Goal: Task Accomplishment & Management: Manage account settings

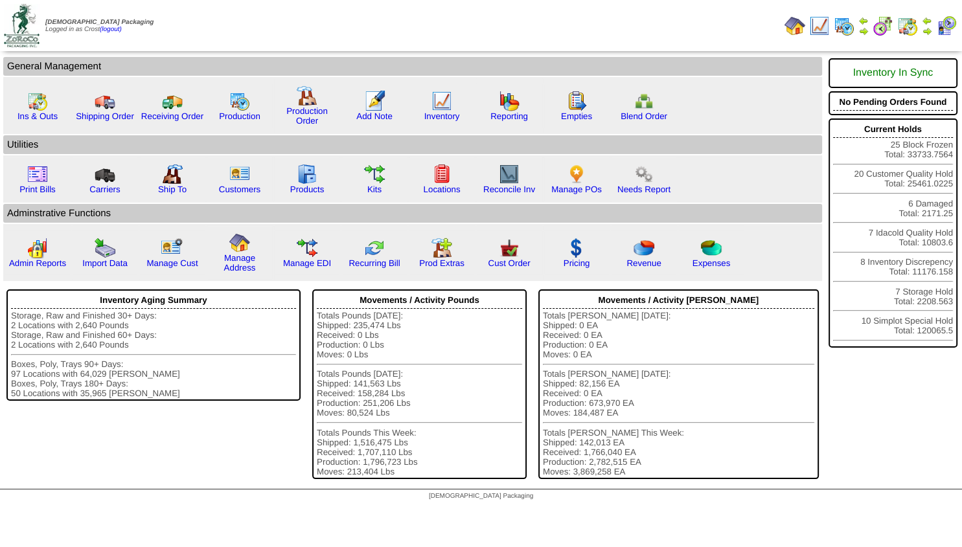
click at [925, 29] on img at bounding box center [927, 31] width 10 height 10
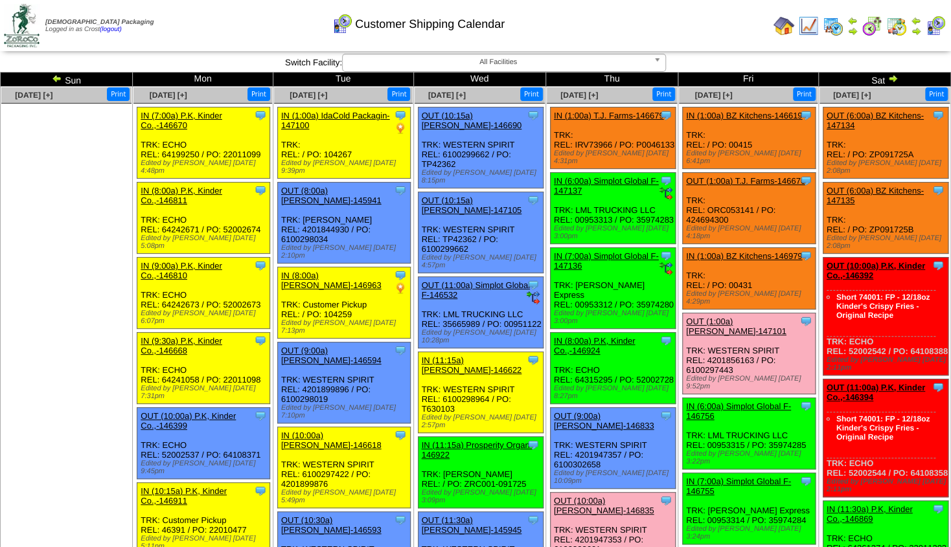
click at [853, 30] on img at bounding box center [852, 31] width 10 height 10
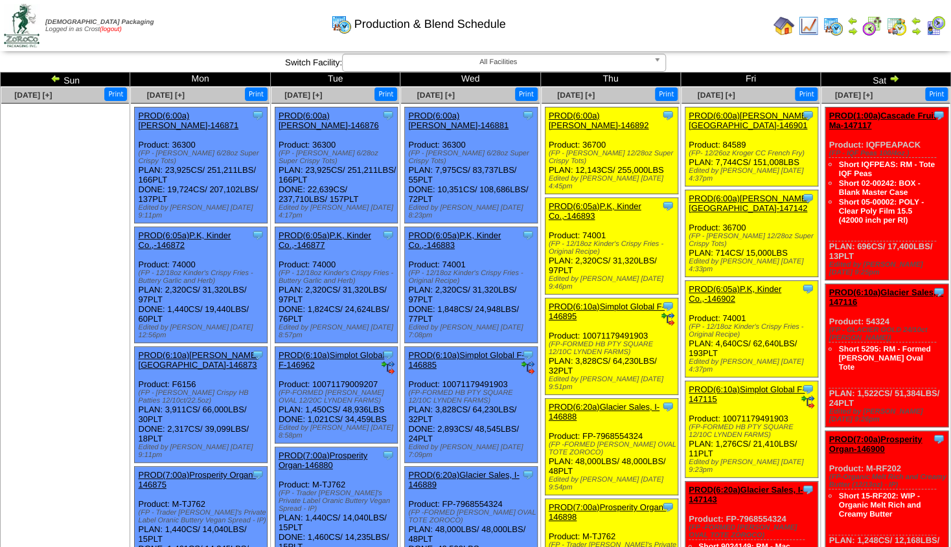
click at [114, 30] on link "(logout)" at bounding box center [111, 29] width 22 height 7
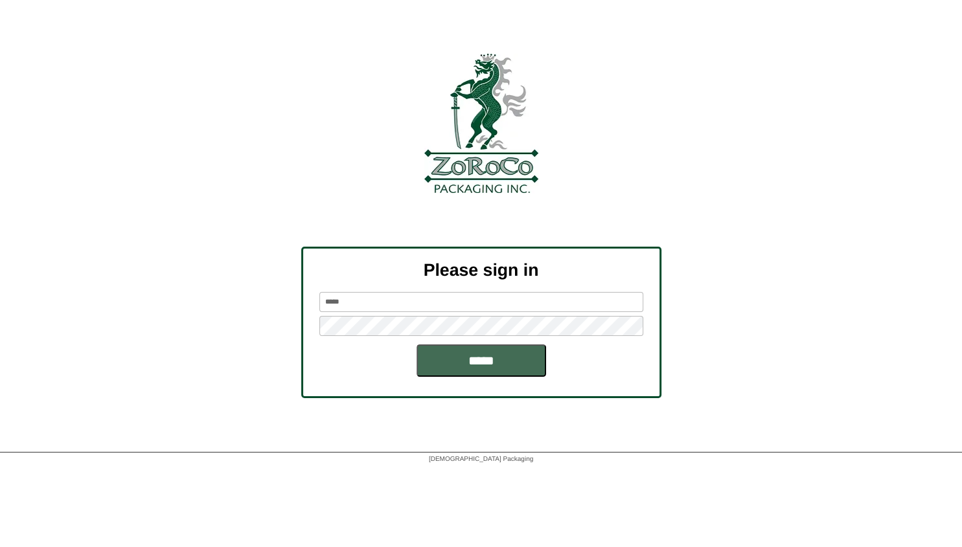
click at [465, 371] on input "*****" at bounding box center [482, 361] width 130 height 32
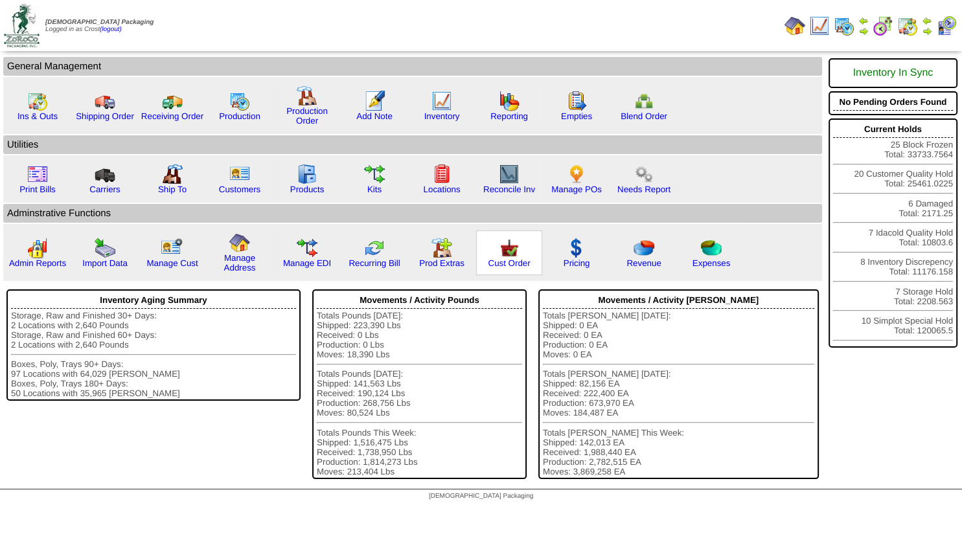
click at [507, 257] on img at bounding box center [509, 248] width 21 height 21
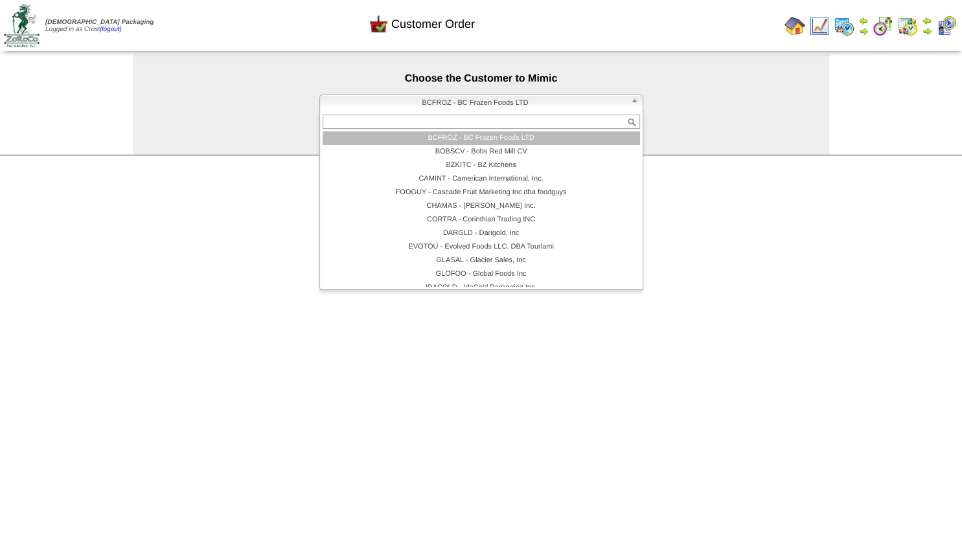
click at [422, 109] on span "BCFROZ - BC Frozen Foods LTD" at bounding box center [475, 103] width 301 height 16
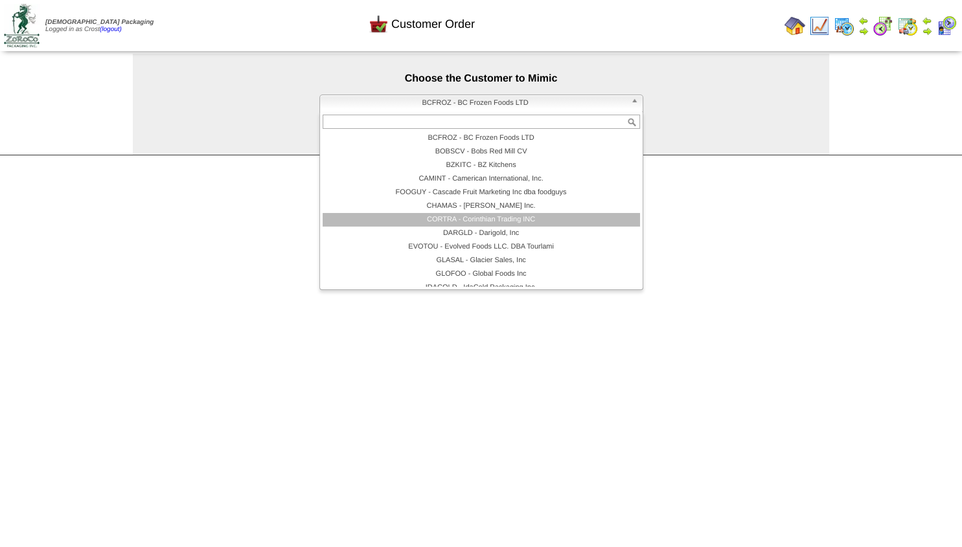
scroll to position [103, 0]
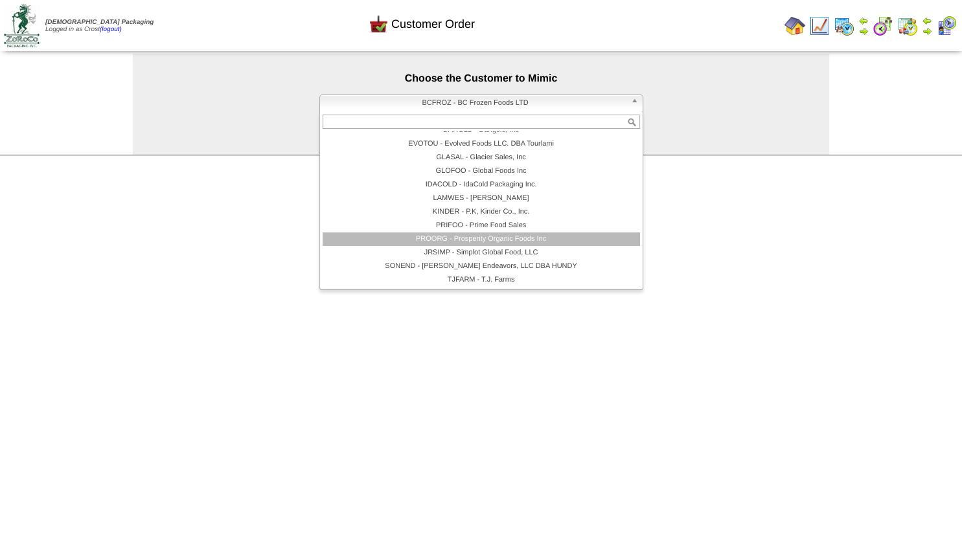
click at [465, 236] on li "PROORG - Prosperity Organic Foods Inc" at bounding box center [481, 240] width 317 height 14
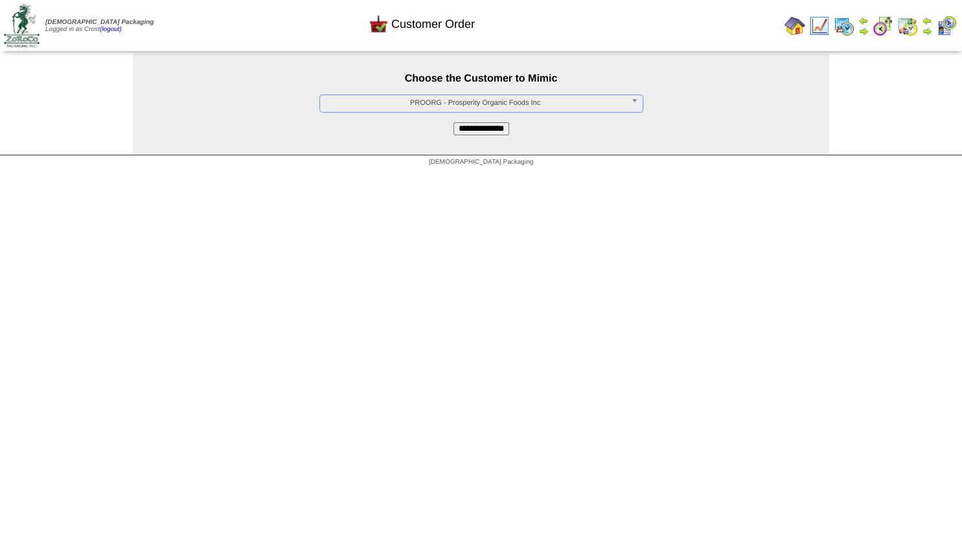
click at [476, 132] on input "**********" at bounding box center [482, 128] width 56 height 13
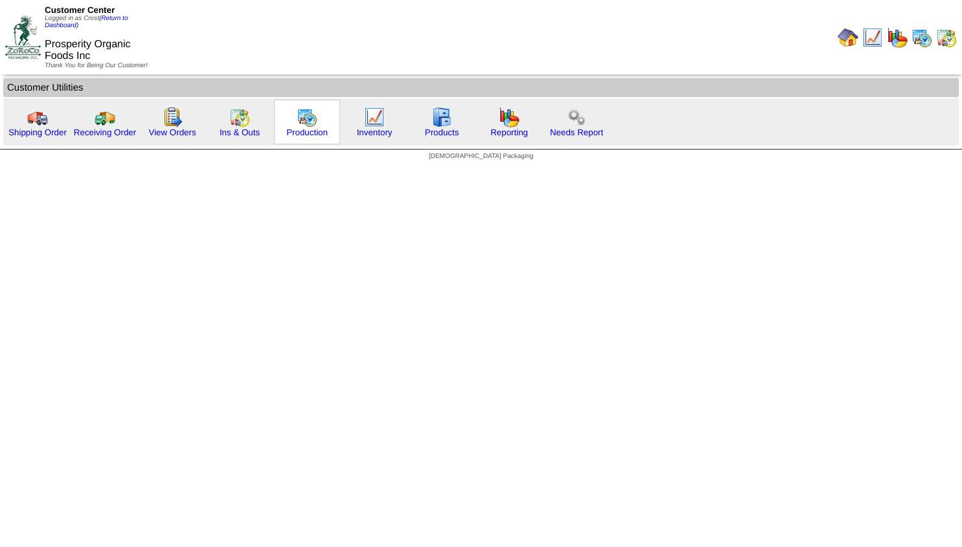
click at [298, 128] on link at bounding box center [307, 125] width 21 height 10
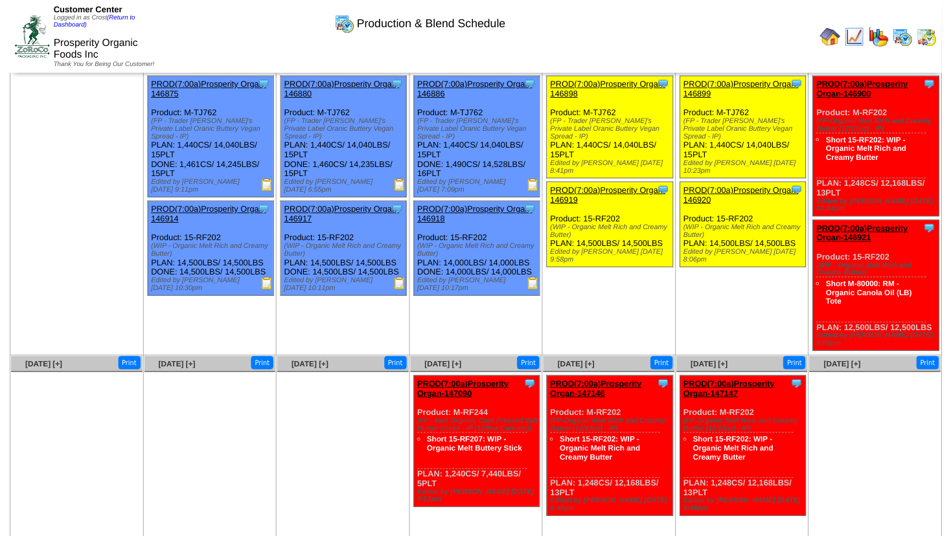
scroll to position [32, 0]
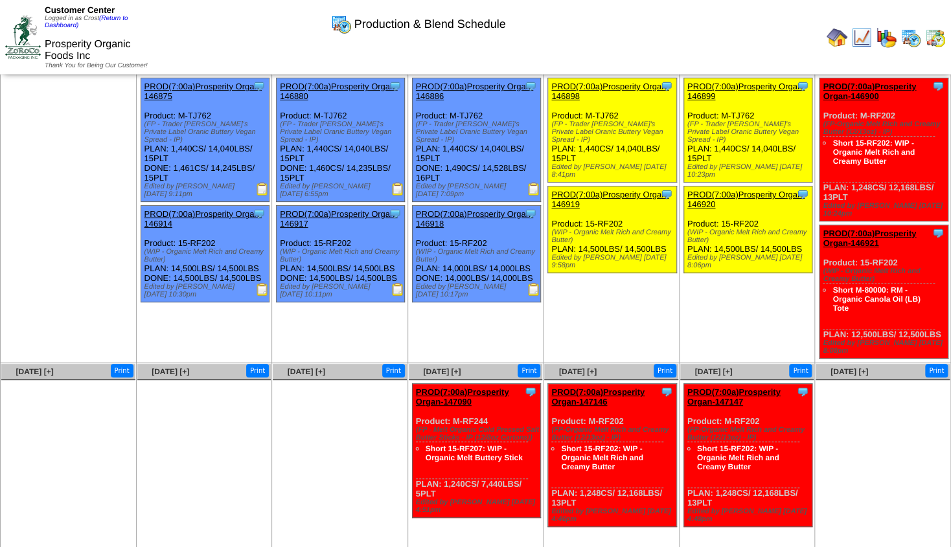
click at [721, 190] on link "PROD(7:00a)Prosperity Organ-146920" at bounding box center [745, 199] width 117 height 19
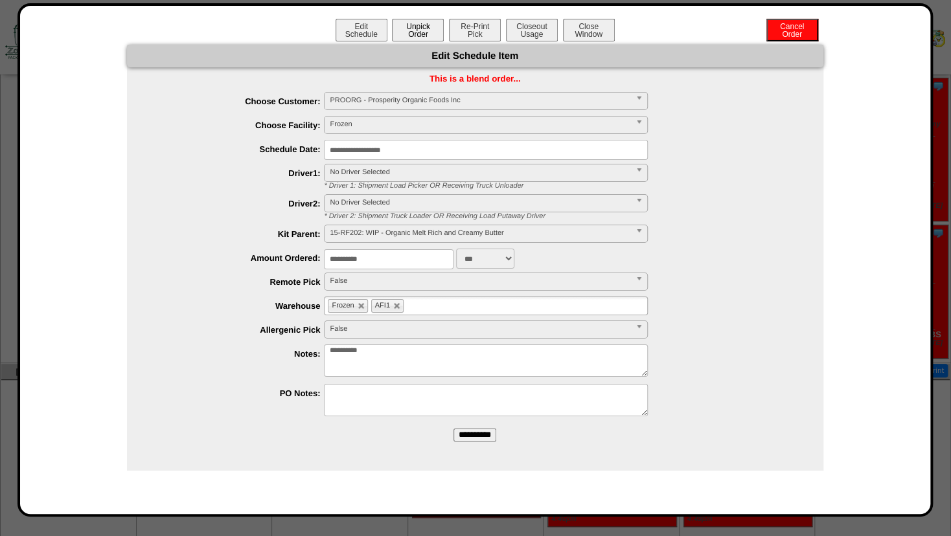
click at [417, 27] on button "Unpick Order" at bounding box center [418, 30] width 52 height 23
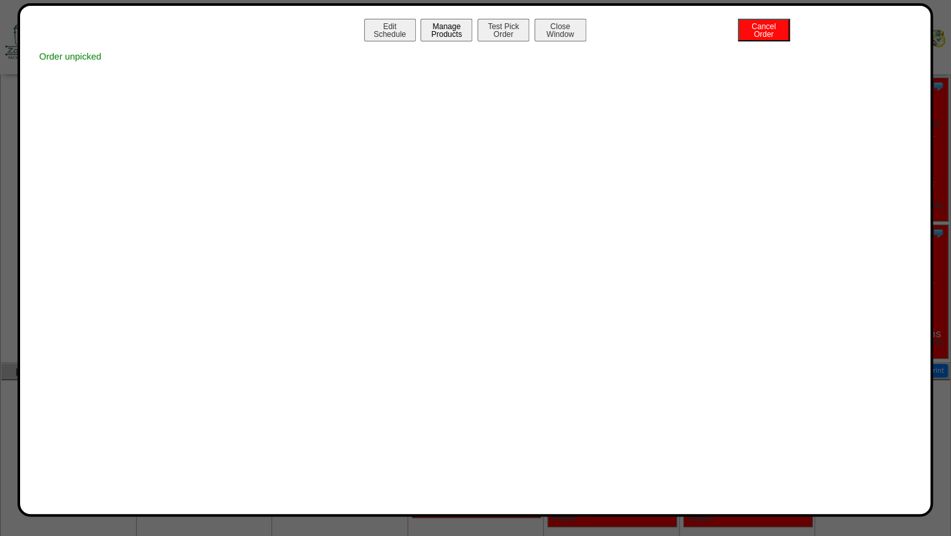
click at [446, 31] on button "Manage Products" at bounding box center [446, 30] width 52 height 23
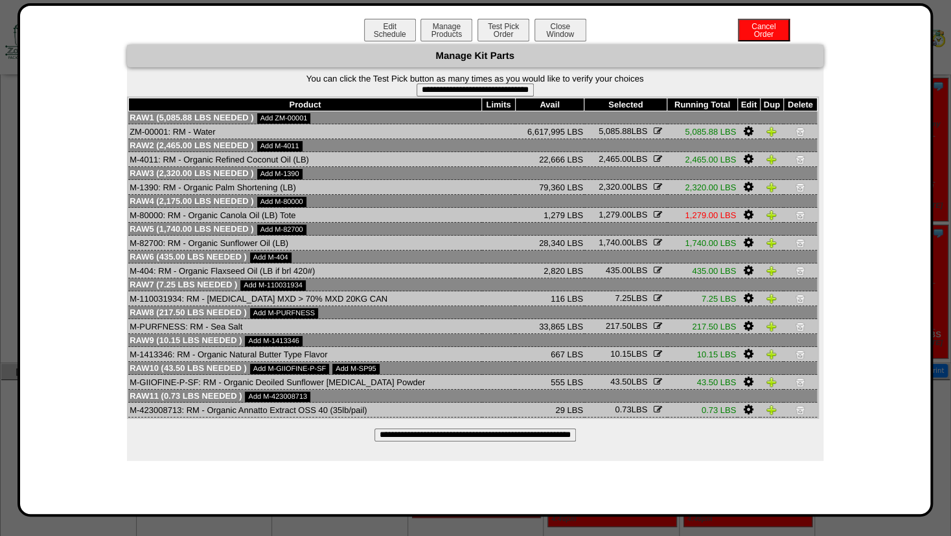
click at [462, 90] on input "**********" at bounding box center [475, 90] width 117 height 13
click at [166, 194] on td "M-1390: RM - Organic Palm Shortening (LB)" at bounding box center [305, 187] width 354 height 15
click at [702, 50] on div "Manage Kit Parts" at bounding box center [475, 56] width 696 height 23
click at [654, 219] on icon "button" at bounding box center [658, 215] width 8 height 8
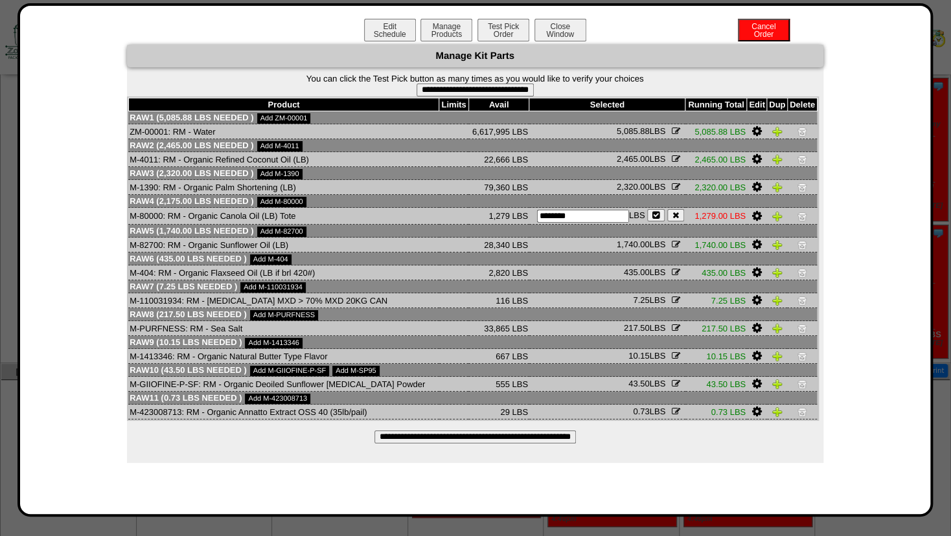
click at [564, 195] on td "2,320.00 LBS ******** LBS" at bounding box center [607, 187] width 156 height 15
drag, startPoint x: 487, startPoint y: 220, endPoint x: 509, endPoint y: 218, distance: 22.2
click at [468, 216] on td "1,279 LBS" at bounding box center [498, 216] width 61 height 17
click at [479, 90] on input "**********" at bounding box center [475, 90] width 117 height 13
click at [660, 220] on button "button" at bounding box center [655, 215] width 17 height 12
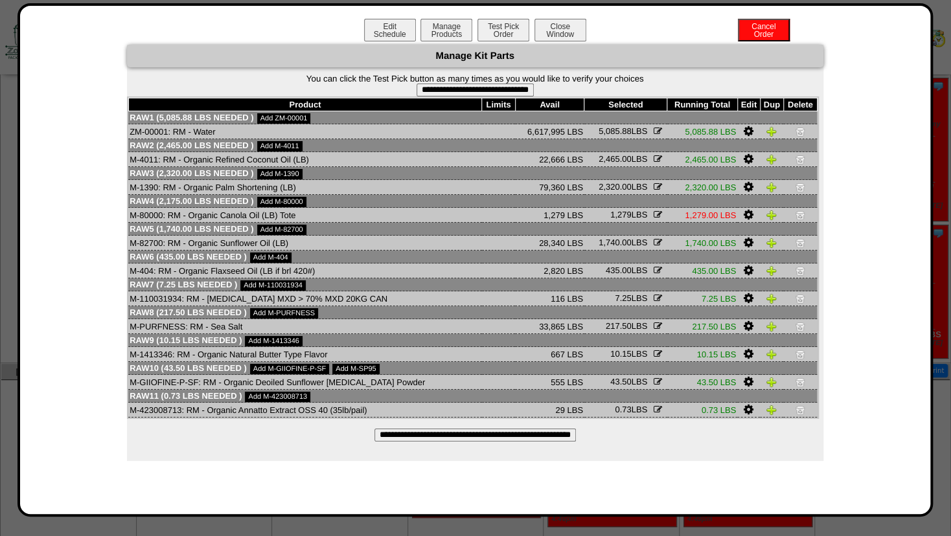
click at [475, 93] on input "**********" at bounding box center [475, 90] width 117 height 13
type input "**********"
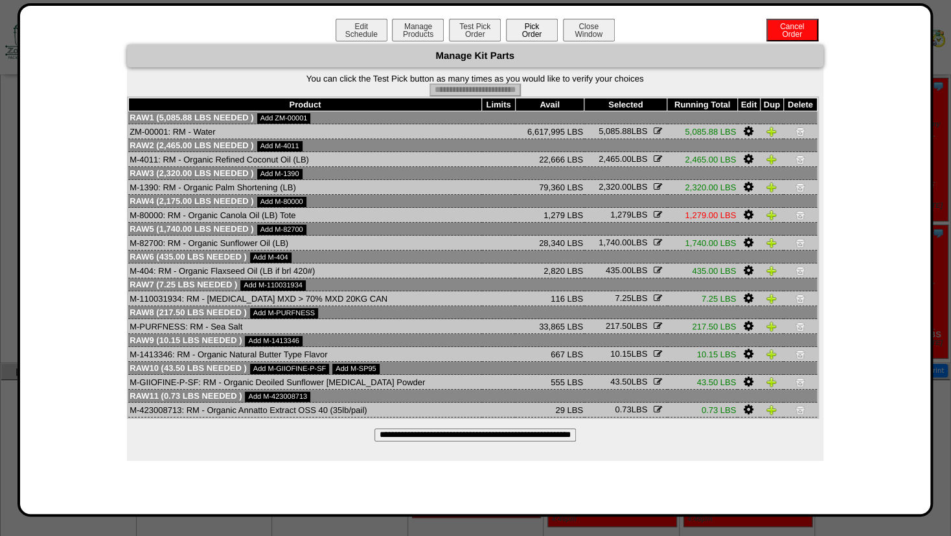
click at [522, 35] on button "Pick Order" at bounding box center [532, 30] width 52 height 23
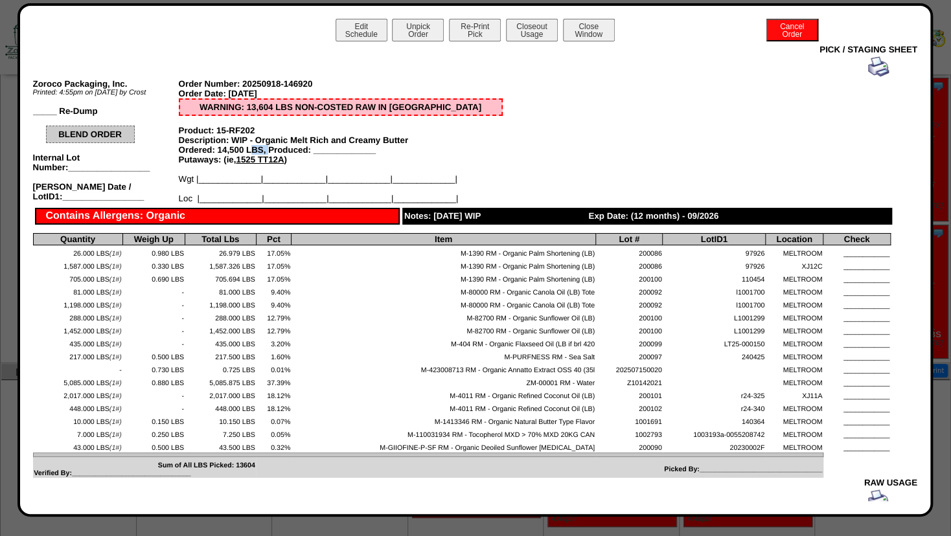
drag, startPoint x: 216, startPoint y: 155, endPoint x: 255, endPoint y: 158, distance: 38.3
click at [255, 155] on div "Ordered: 14,500 LBS, Produced: _____________" at bounding box center [341, 150] width 324 height 10
drag, startPoint x: 244, startPoint y: 477, endPoint x: 262, endPoint y: 479, distance: 18.3
click at [256, 478] on td "Sum of All LBS Picked: 13604 Verified By:_______________________________" at bounding box center [144, 467] width 223 height 21
click at [409, 34] on button "Unpick Order" at bounding box center [418, 30] width 52 height 23
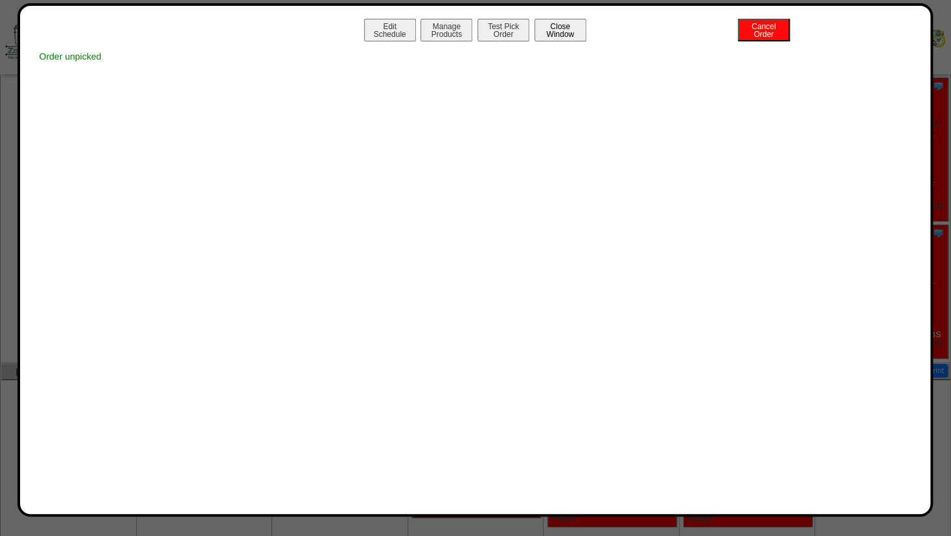
click at [562, 33] on button "Close Window" at bounding box center [560, 30] width 52 height 23
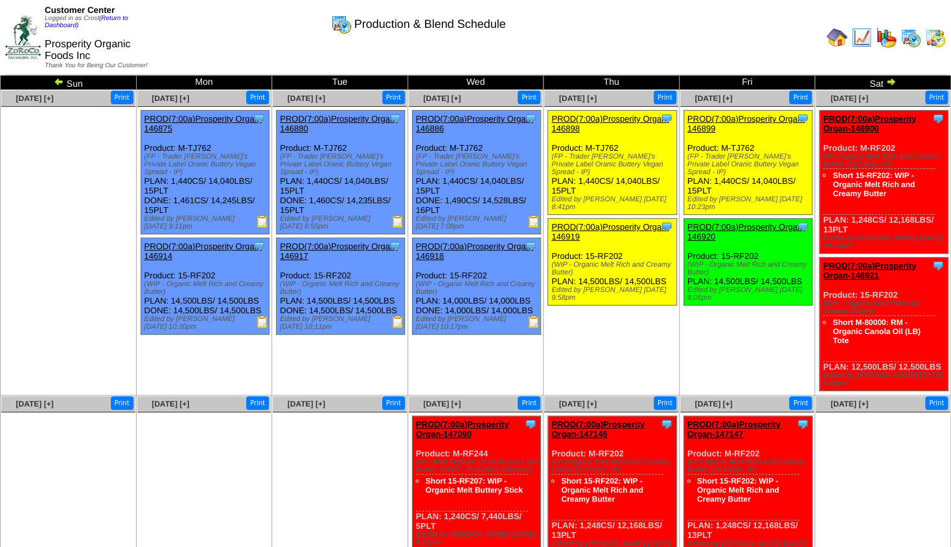
click at [727, 222] on link "PROD(7:00a)Prosperity Organ-146920" at bounding box center [745, 231] width 117 height 19
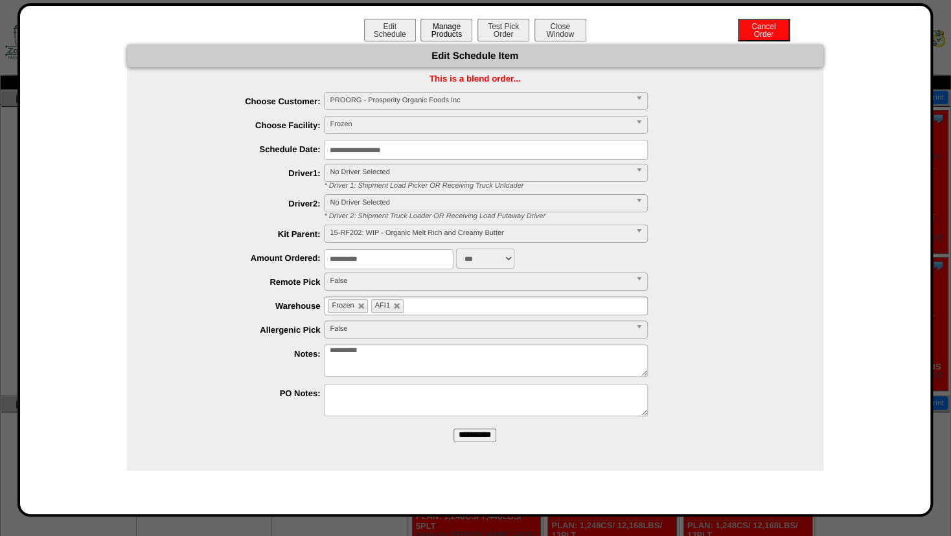
click at [432, 29] on button "Manage Products" at bounding box center [446, 30] width 52 height 23
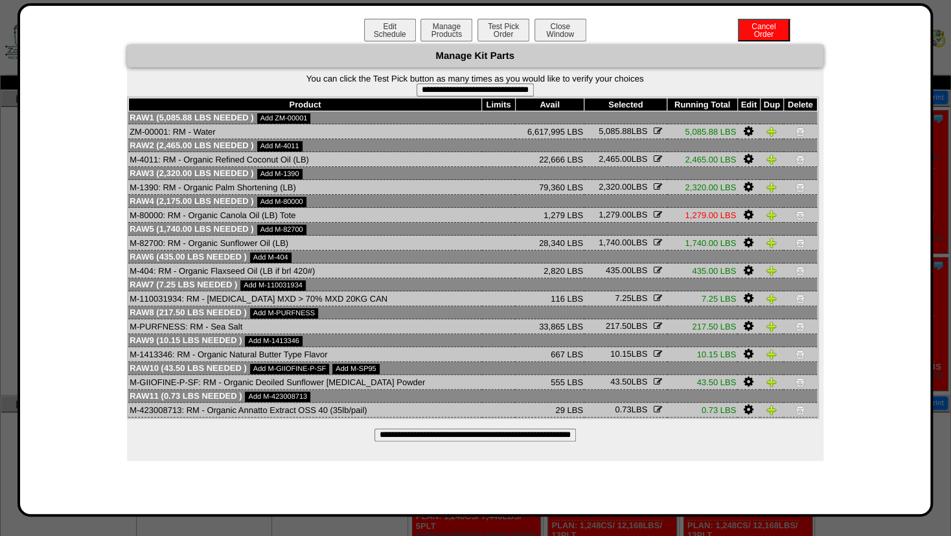
click at [473, 442] on input "**********" at bounding box center [474, 435] width 201 height 13
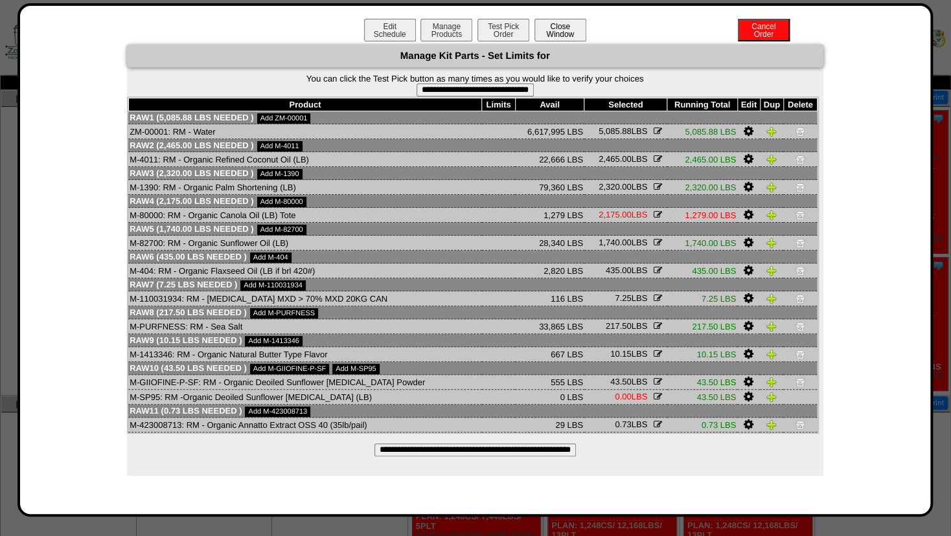
click at [561, 31] on button "Close Window" at bounding box center [560, 30] width 52 height 23
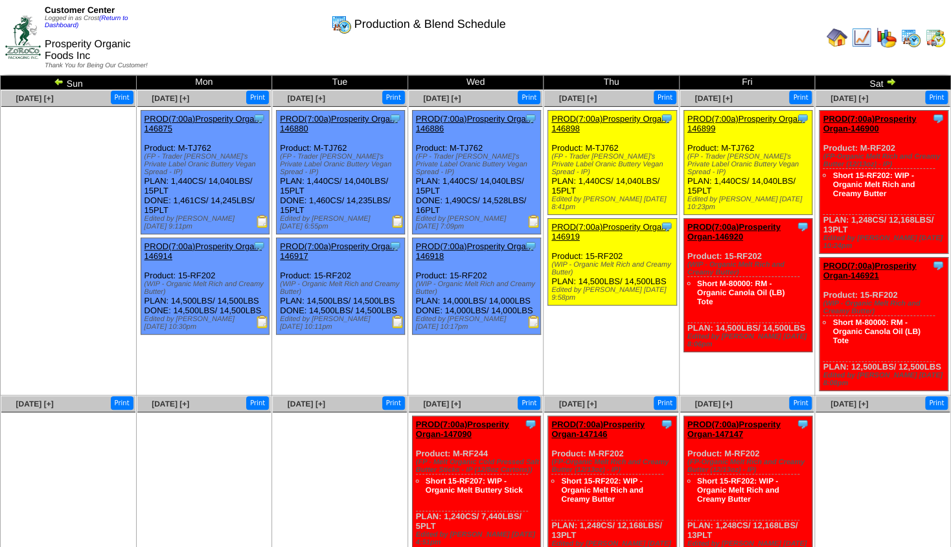
click at [866, 267] on link "PROD(7:00a)Prosperity Organ-146921" at bounding box center [869, 270] width 93 height 19
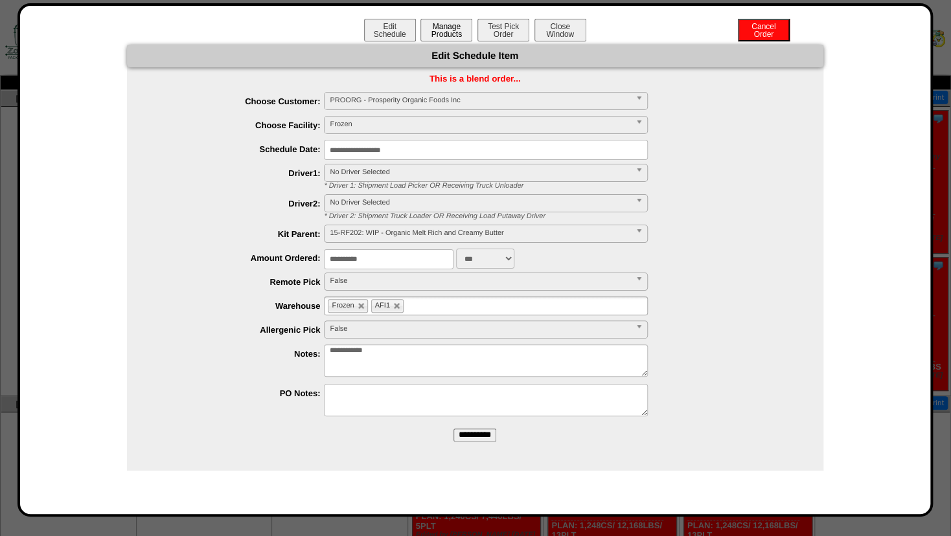
click at [435, 30] on button "Manage Products" at bounding box center [446, 30] width 52 height 23
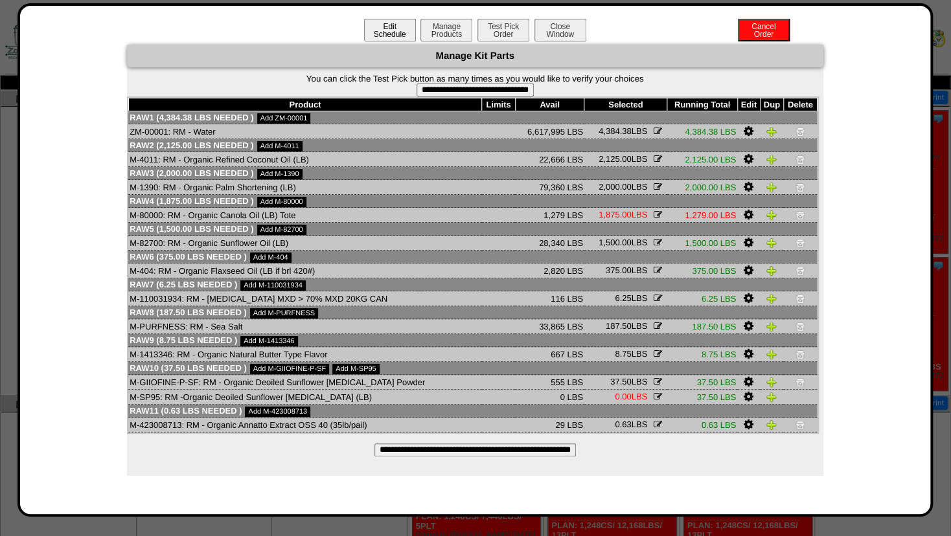
click at [390, 33] on button "Edit Schedule" at bounding box center [390, 30] width 52 height 23
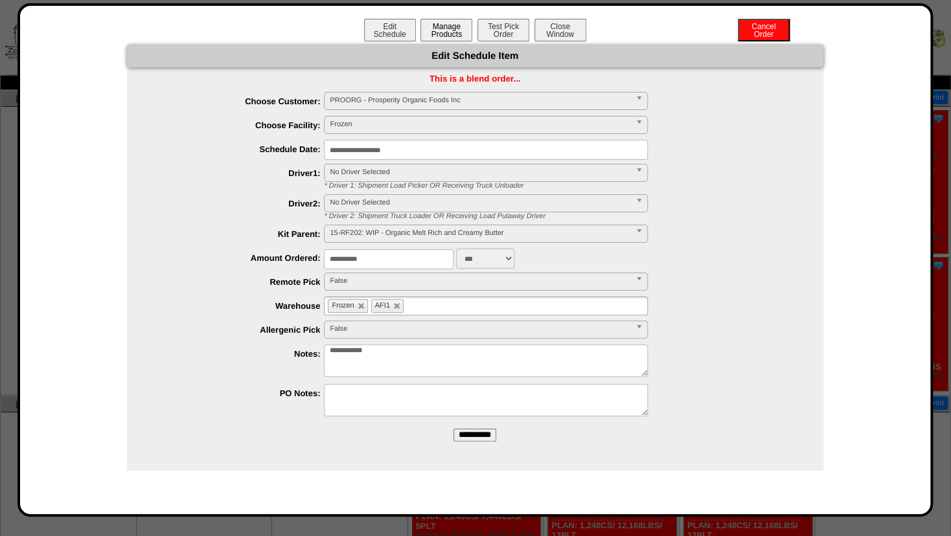
click at [452, 33] on button "Manage Products" at bounding box center [446, 30] width 52 height 23
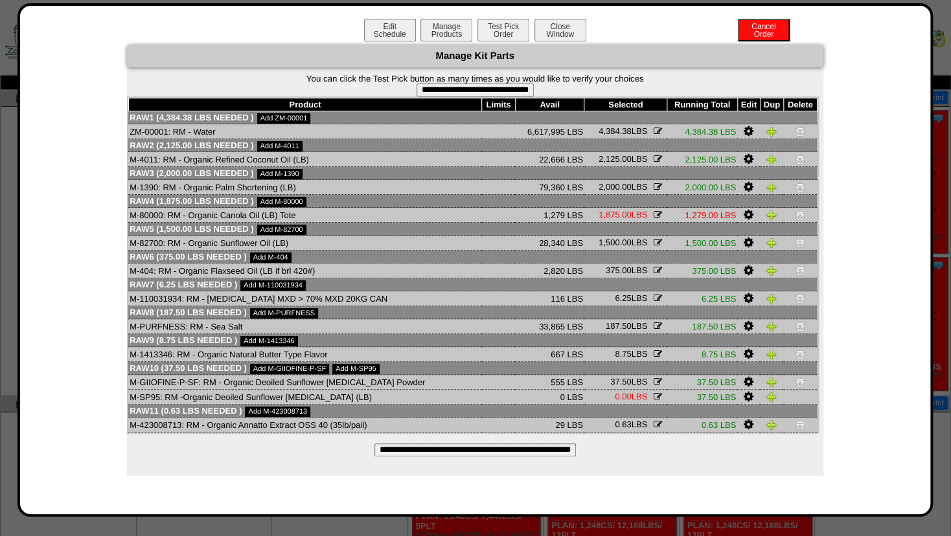
click at [452, 457] on input "**********" at bounding box center [474, 450] width 201 height 13
drag, startPoint x: 591, startPoint y: 219, endPoint x: 630, endPoint y: 218, distance: 39.5
click at [630, 218] on span "1,875.00 LBS" at bounding box center [623, 215] width 49 height 10
click at [575, 28] on button "Close Window" at bounding box center [560, 30] width 52 height 23
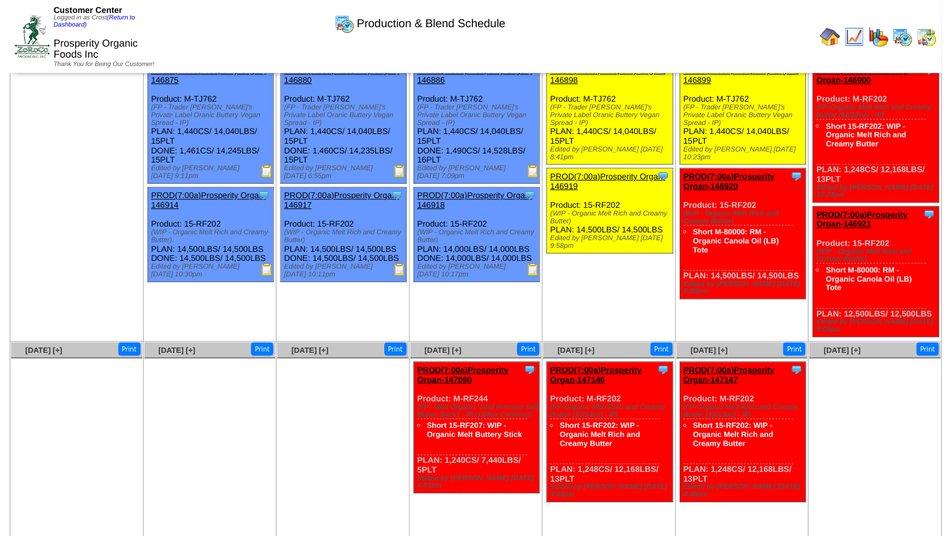
scroll to position [70, 0]
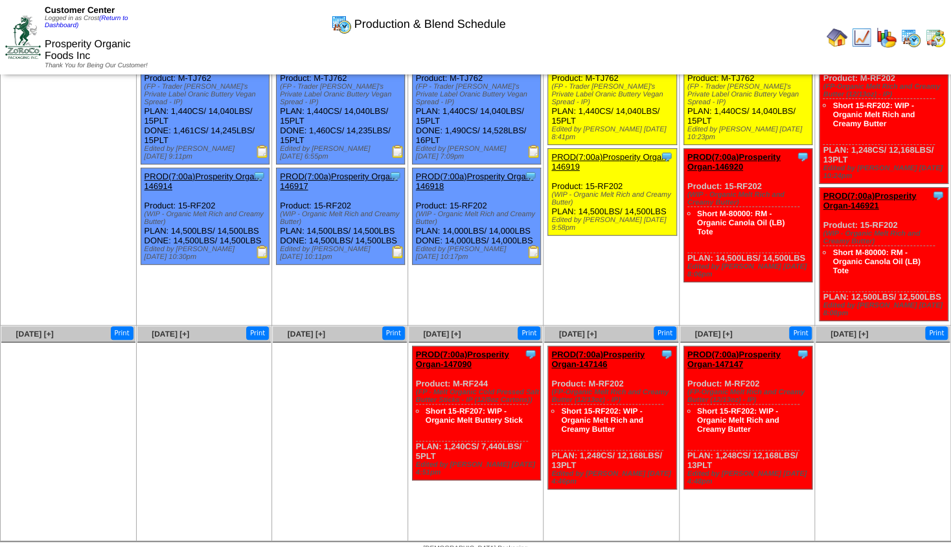
click at [747, 152] on link "PROD(7:00a)Prosperity Organ-146920" at bounding box center [733, 161] width 93 height 19
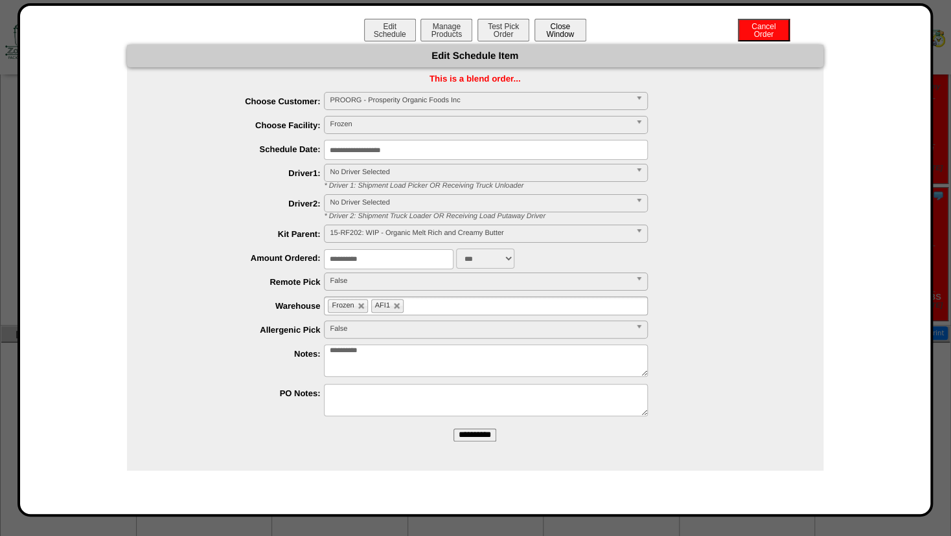
click at [564, 32] on button "Close Window" at bounding box center [560, 30] width 52 height 23
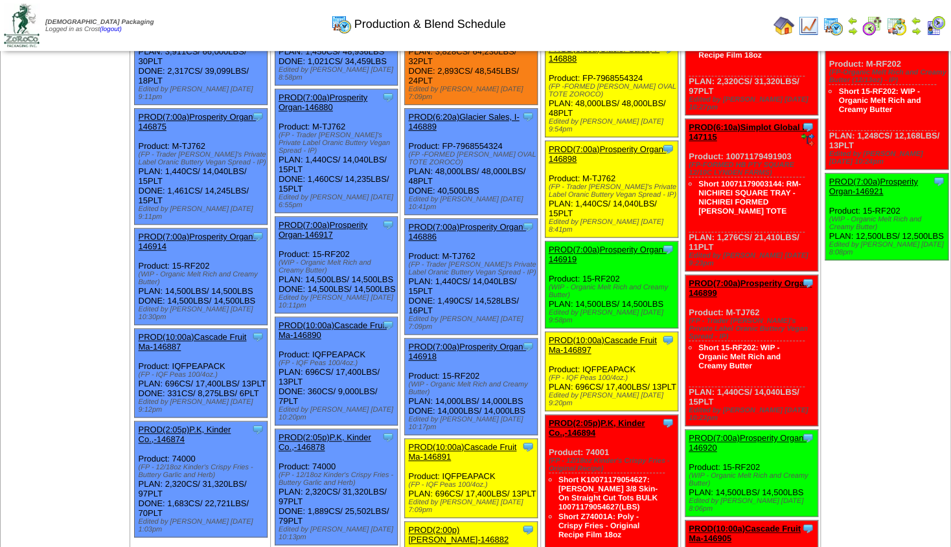
scroll to position [358, 0]
click at [813, 23] on img at bounding box center [808, 26] width 21 height 21
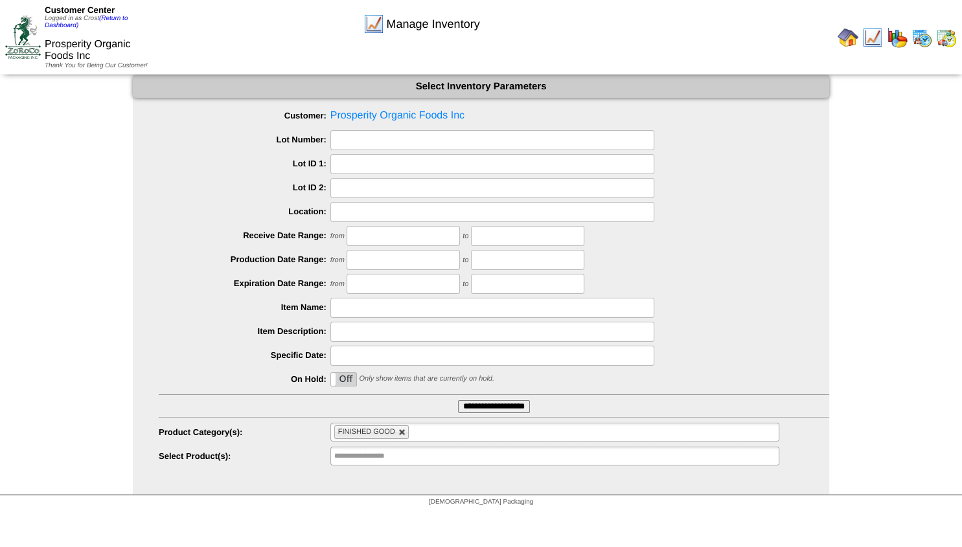
click at [401, 435] on link at bounding box center [402, 433] width 8 height 8
type input "**********"
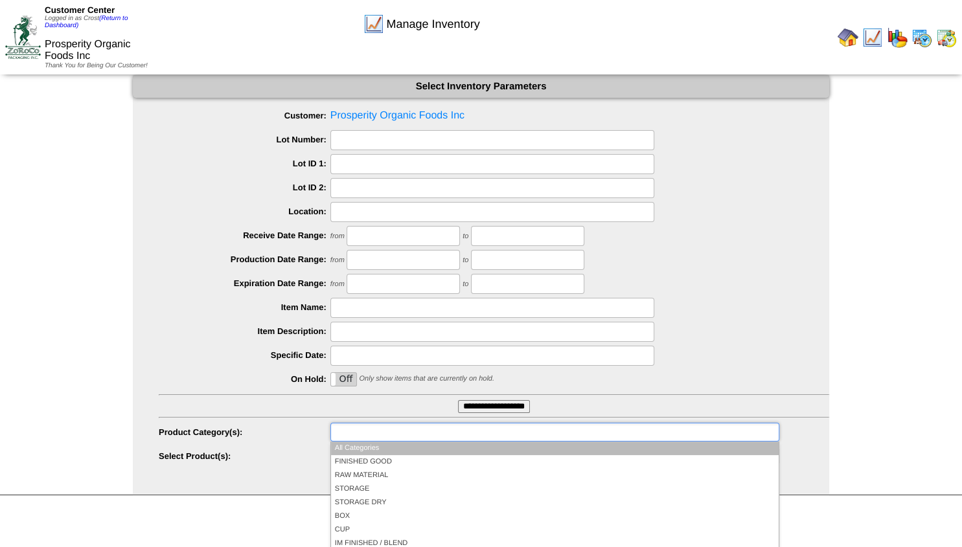
click at [359, 434] on input "text" at bounding box center [375, 432] width 83 height 16
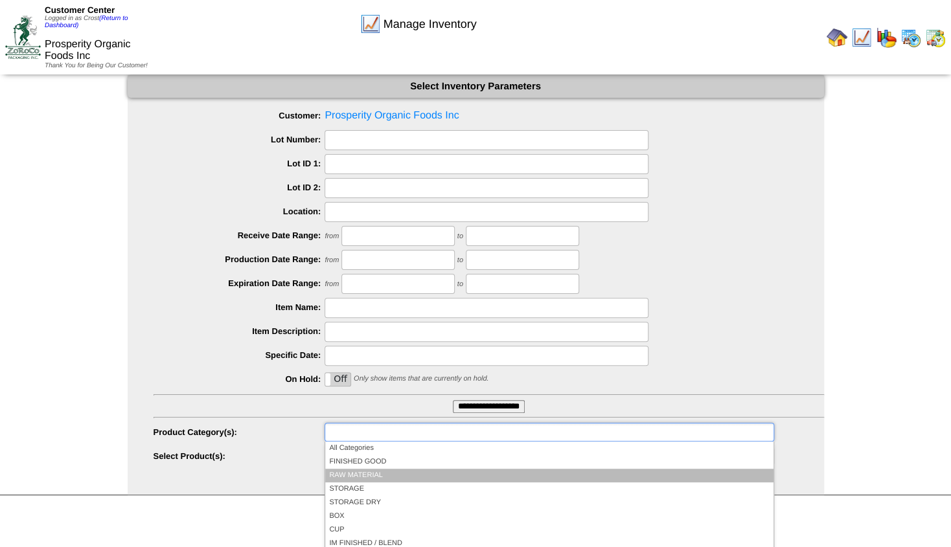
click at [358, 474] on li "RAW MATERIAL" at bounding box center [549, 476] width 448 height 14
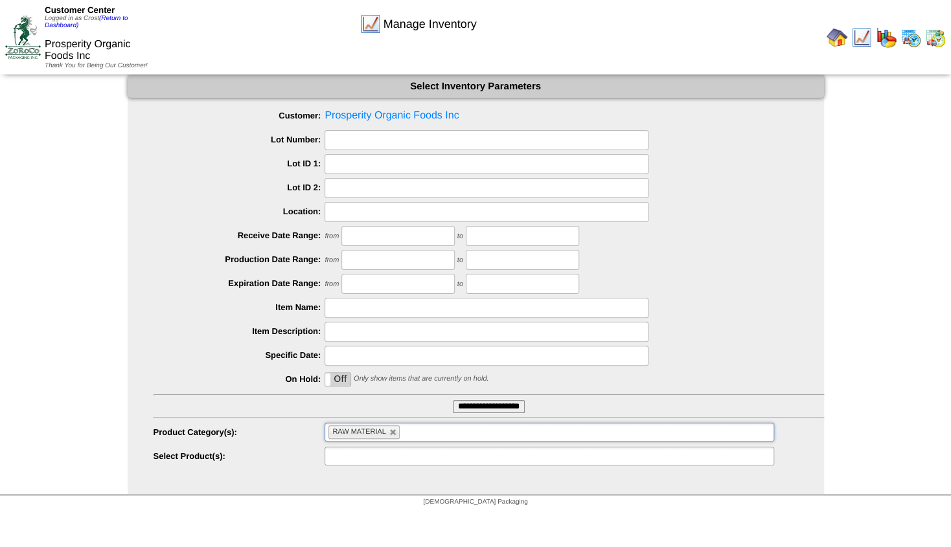
click at [360, 457] on input "text" at bounding box center [369, 456] width 83 height 16
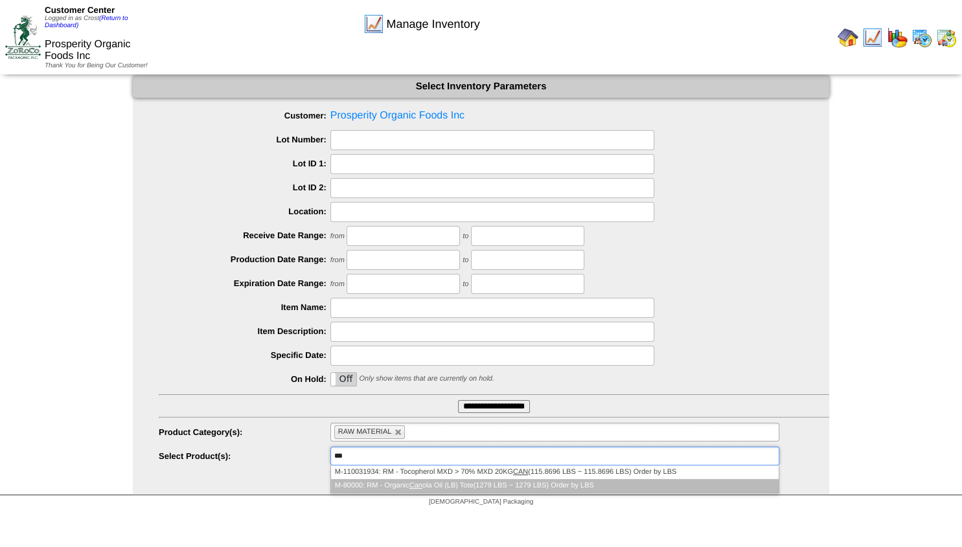
type input "***"
click at [384, 486] on li "M-80000: RM - Organic Can ola Oil (LB) Tote(1279 LBS ~ 1279 LBS) Order by LBS" at bounding box center [555, 486] width 448 height 14
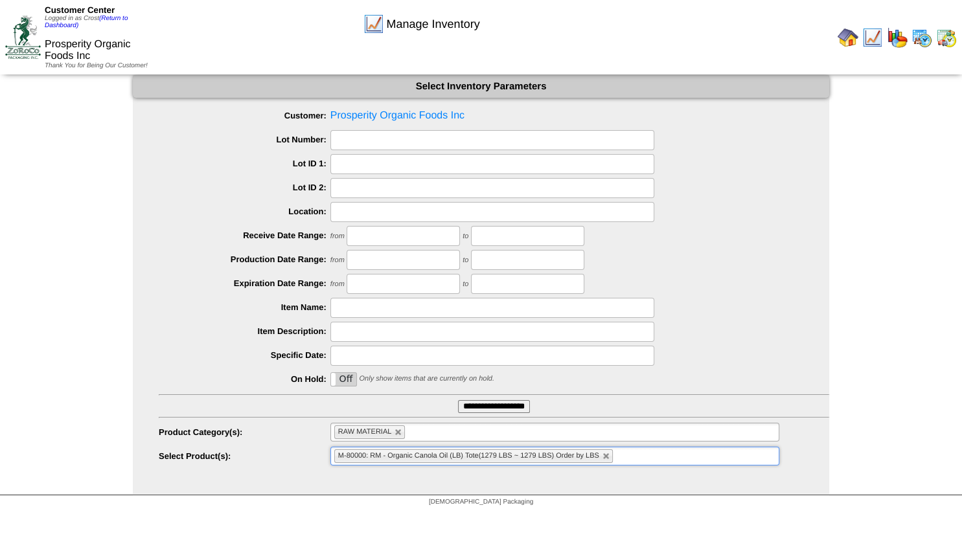
click at [489, 406] on input "**********" at bounding box center [494, 406] width 72 height 13
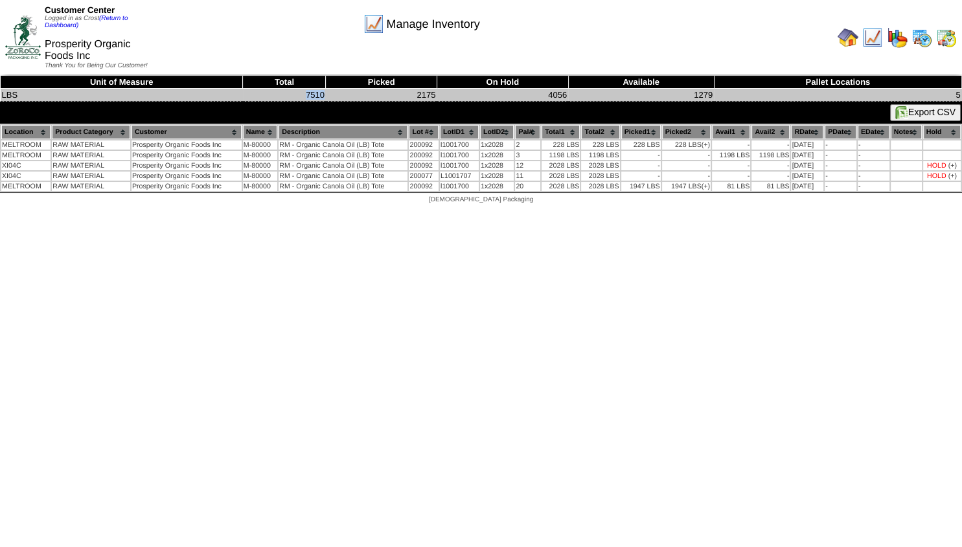
drag, startPoint x: 325, startPoint y: 95, endPoint x: 288, endPoint y: 95, distance: 36.9
click at [288, 95] on td "7510" at bounding box center [284, 95] width 83 height 13
drag, startPoint x: 537, startPoint y: 90, endPoint x: 584, endPoint y: 91, distance: 46.7
click at [584, 91] on tr "LBS 7510 2175 4056 1279 5" at bounding box center [481, 95] width 961 height 13
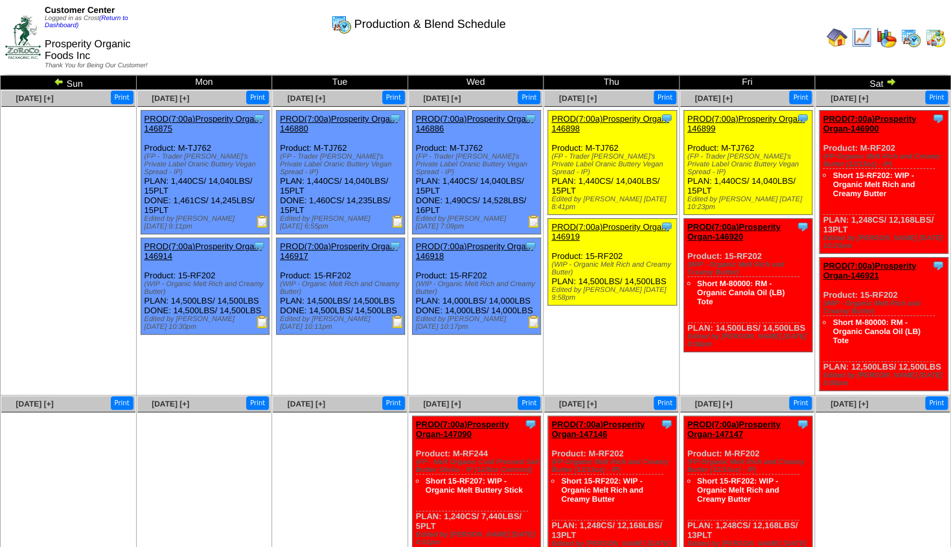
click at [868, 268] on link "PROD(7:00a)Prosperity Organ-146921" at bounding box center [869, 270] width 93 height 19
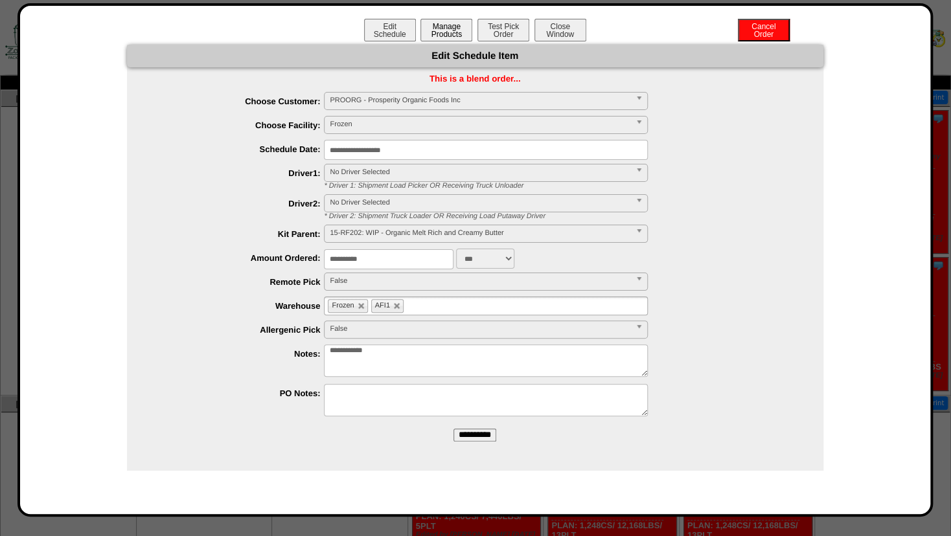
click at [436, 39] on button "Manage Products" at bounding box center [446, 30] width 52 height 23
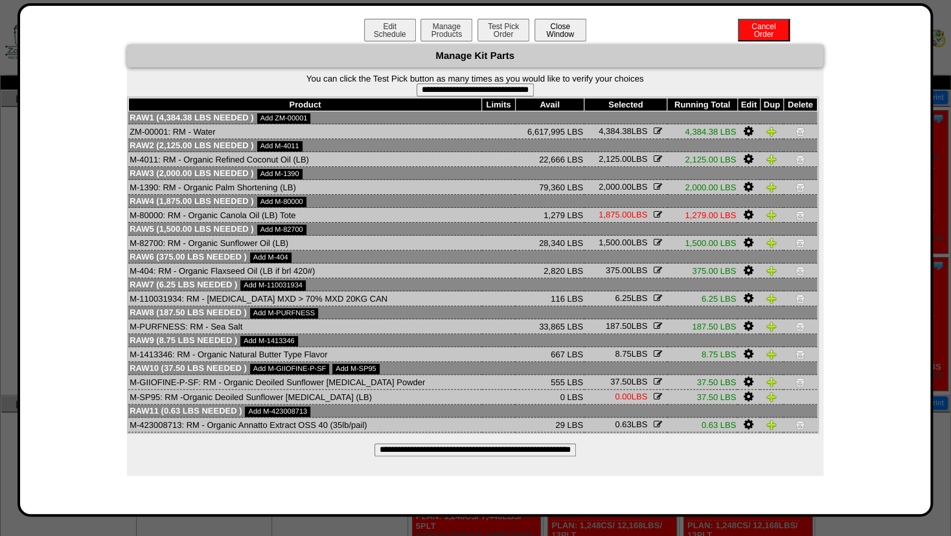
click at [551, 36] on button "Close Window" at bounding box center [560, 30] width 52 height 23
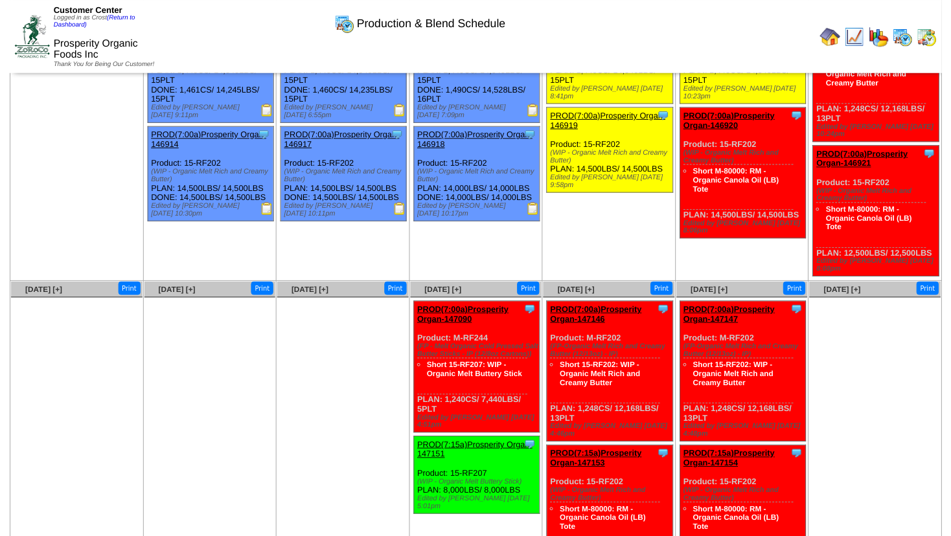
scroll to position [140, 0]
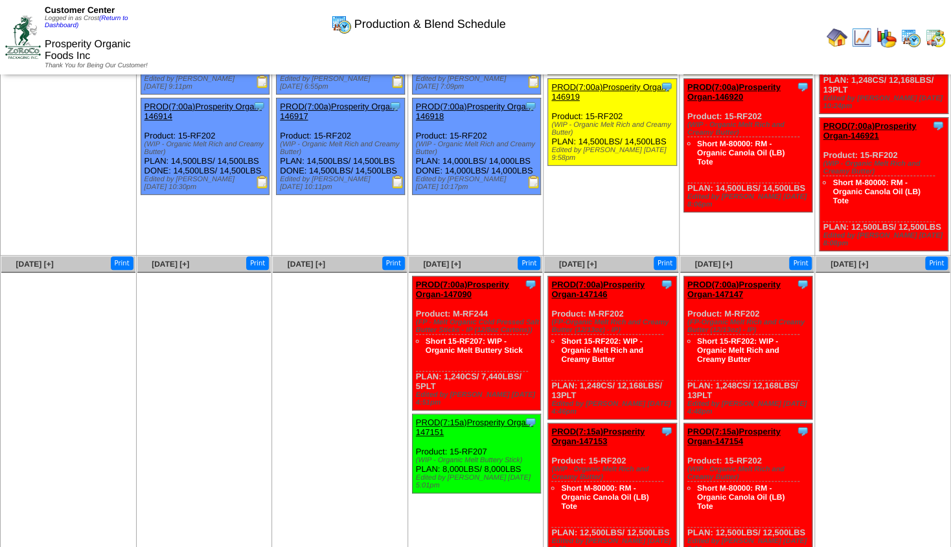
click at [469, 418] on link "PROD(7:15a)Prosperity Organ-147151" at bounding box center [474, 427] width 117 height 19
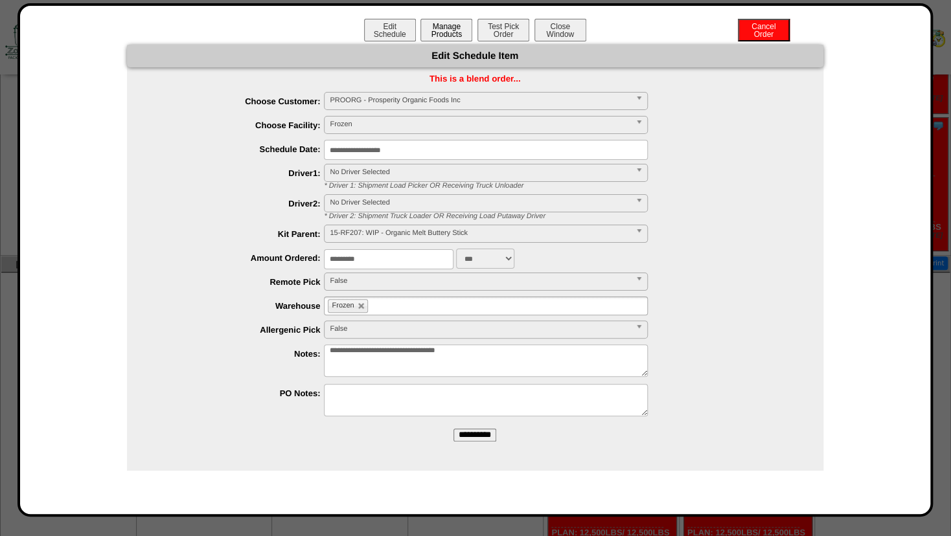
click at [453, 34] on button "Manage Products" at bounding box center [446, 30] width 52 height 23
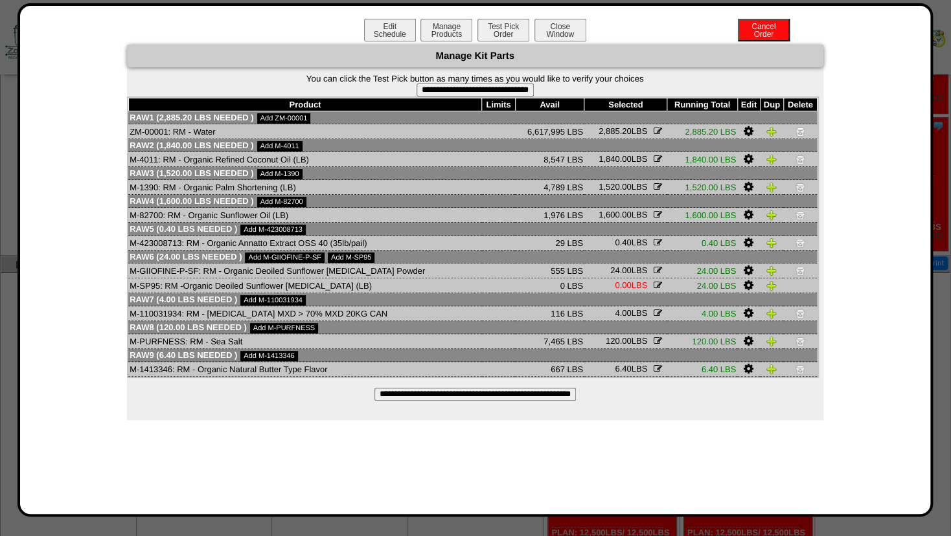
click at [560, 41] on div "Edit Schedule Manage Products Test Pick Order Cancel Order Close Window" at bounding box center [475, 32] width 884 height 26
click at [562, 32] on button "Close Window" at bounding box center [560, 30] width 52 height 23
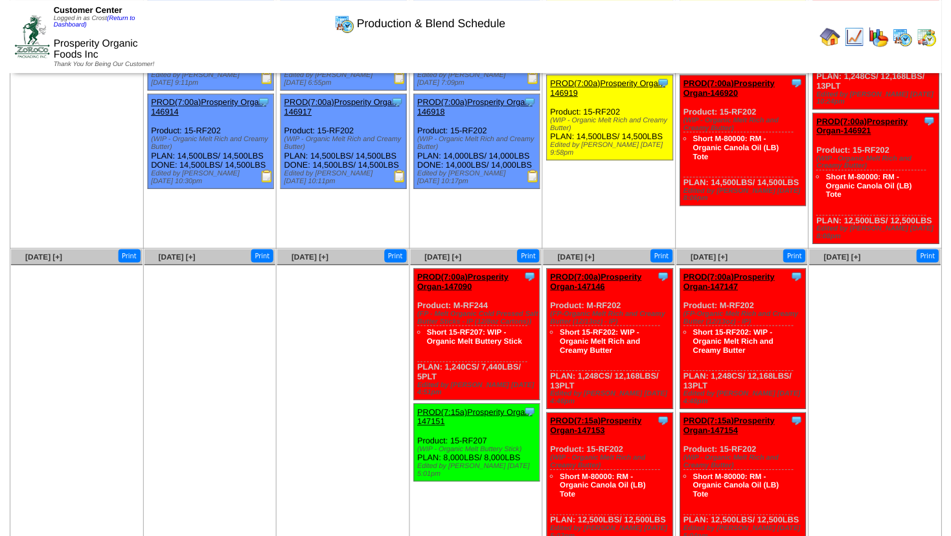
scroll to position [153, 0]
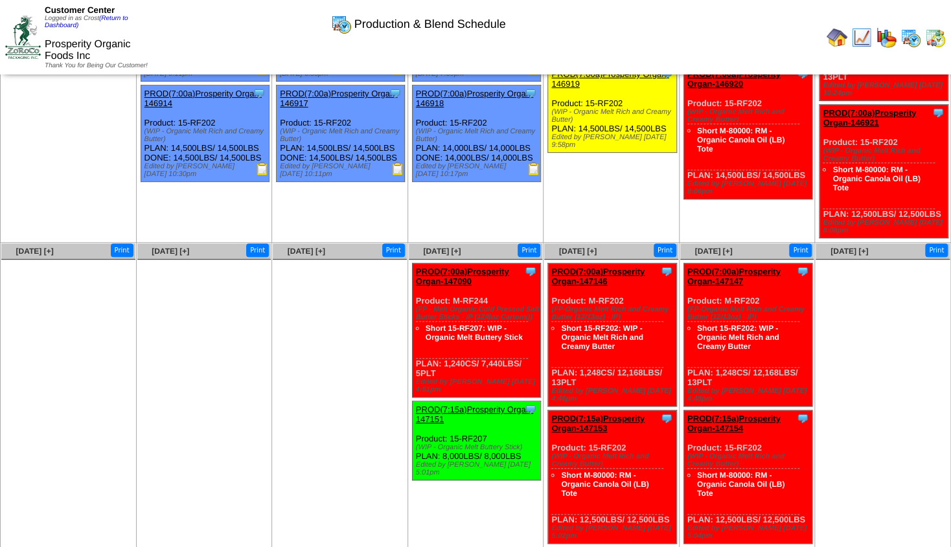
click at [473, 405] on link "PROD(7:15a)Prosperity Organ-147151" at bounding box center [474, 414] width 117 height 19
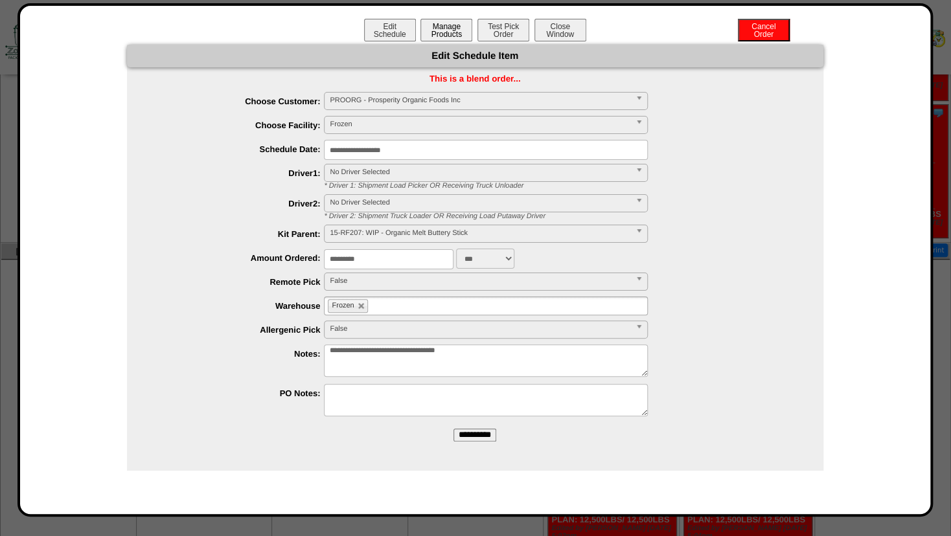
click at [450, 36] on button "Manage Products" at bounding box center [446, 30] width 52 height 23
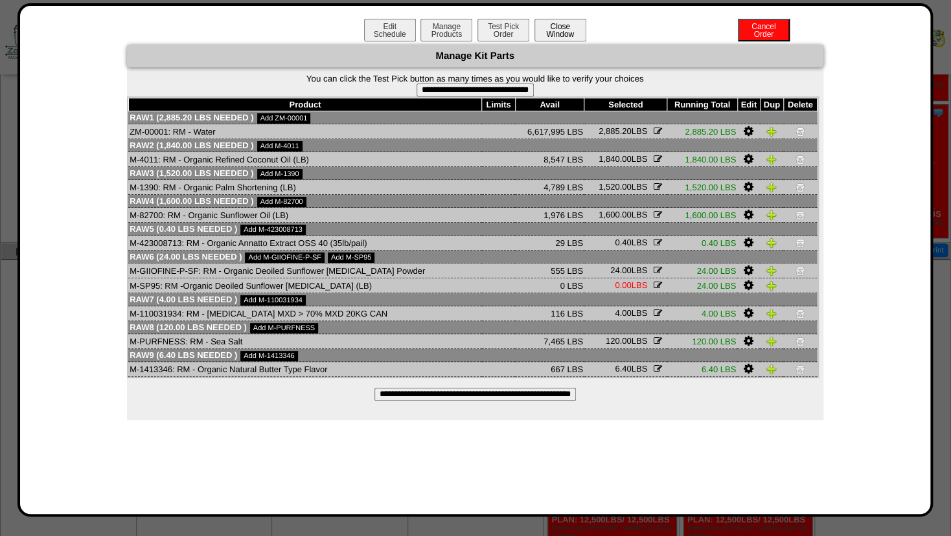
click at [570, 27] on button "Close Window" at bounding box center [560, 30] width 52 height 23
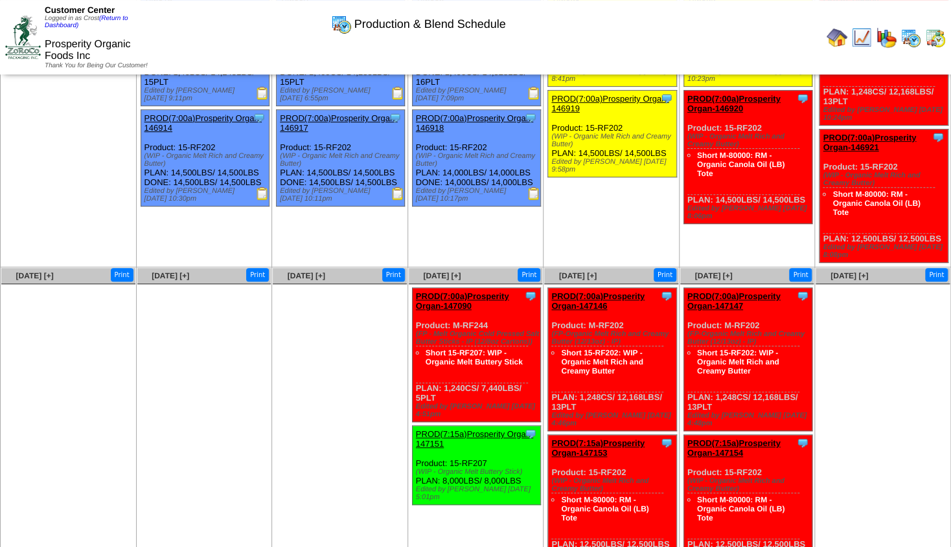
scroll to position [153, 0]
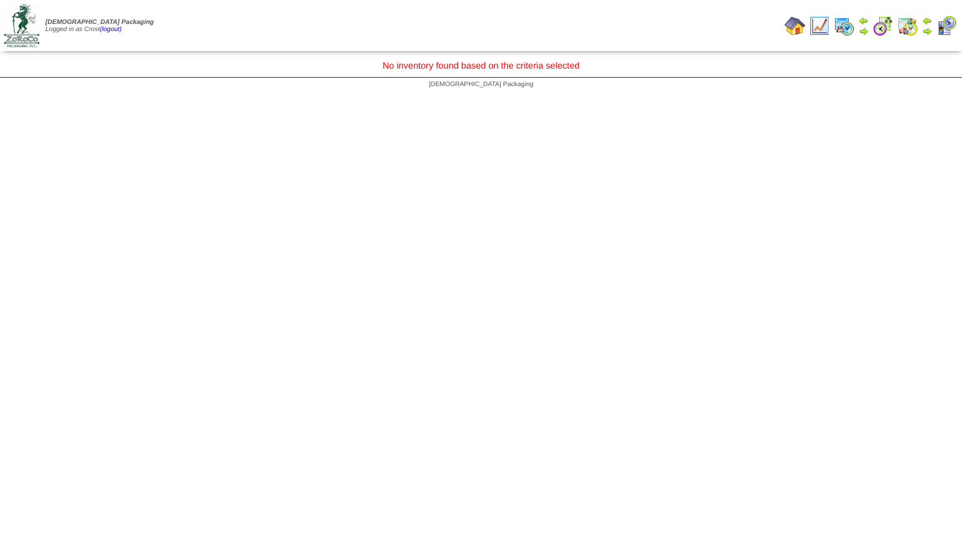
click at [801, 27] on img at bounding box center [795, 26] width 21 height 21
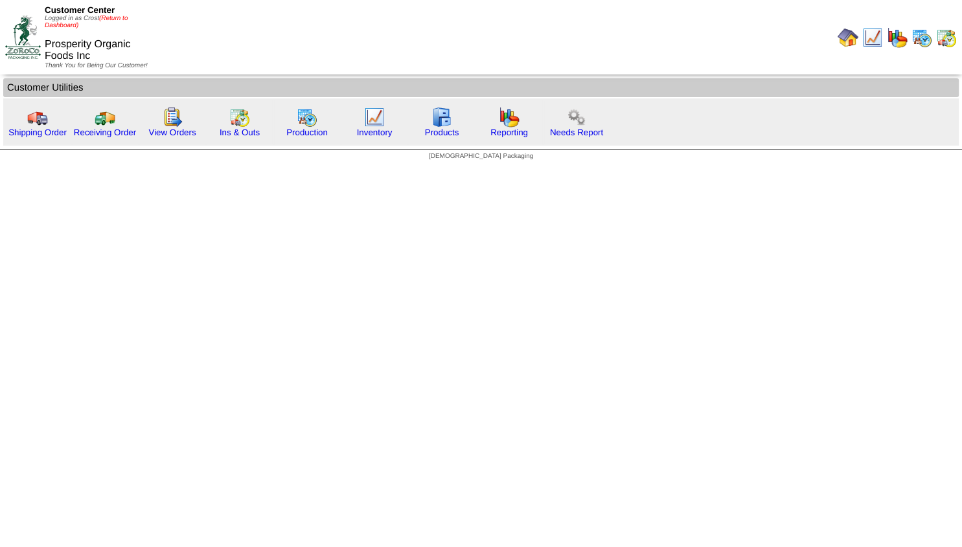
click at [113, 19] on link "(Return to Dashboard)" at bounding box center [86, 22] width 83 height 14
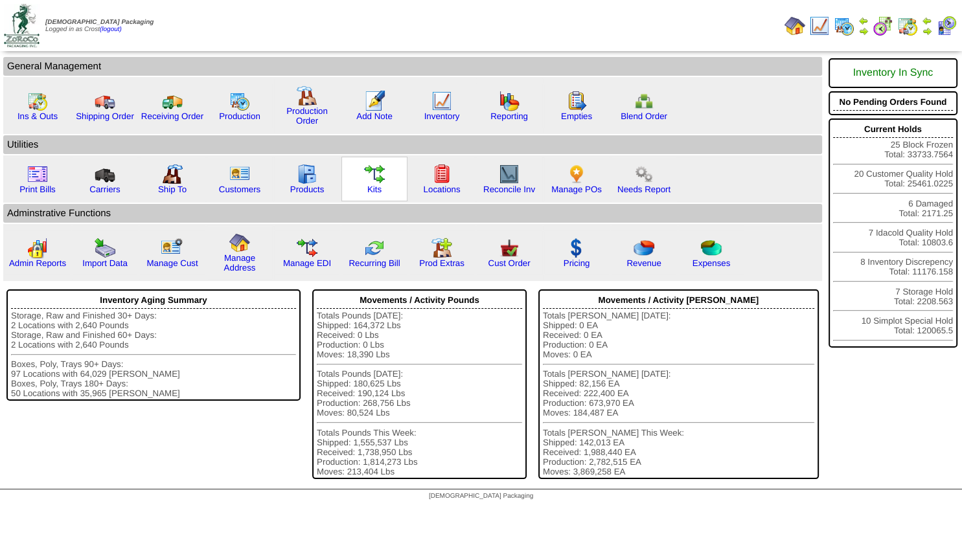
click at [376, 181] on img at bounding box center [374, 174] width 21 height 21
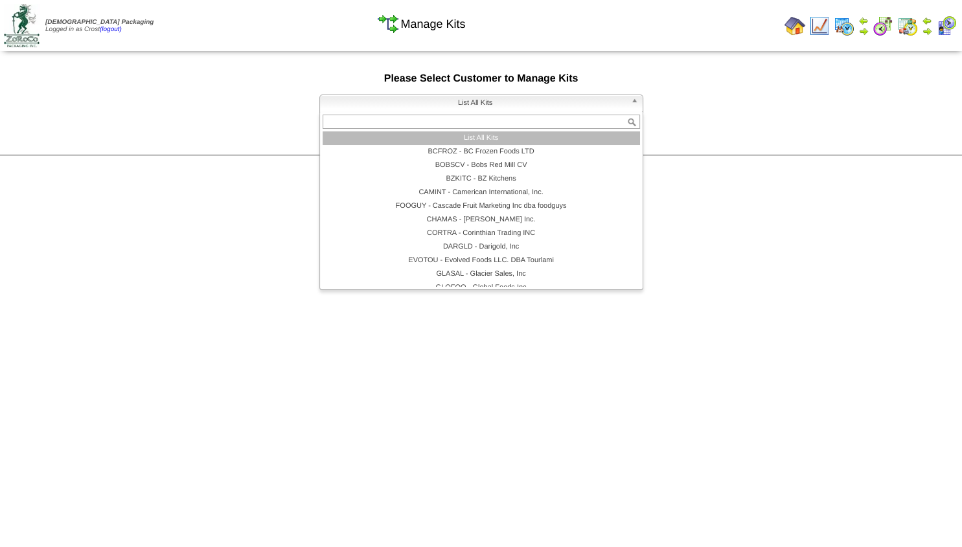
click at [385, 108] on span "List All Kits" at bounding box center [475, 103] width 301 height 16
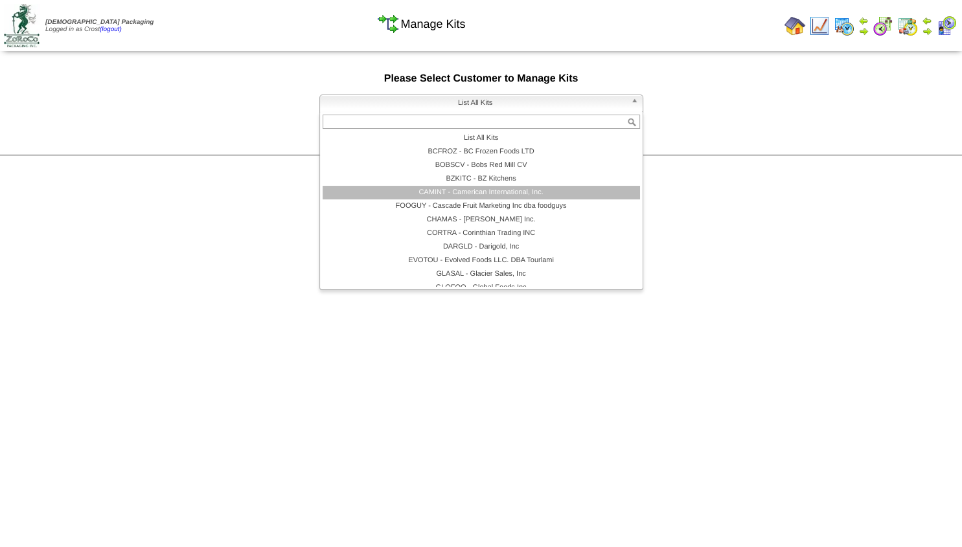
scroll to position [78, 0]
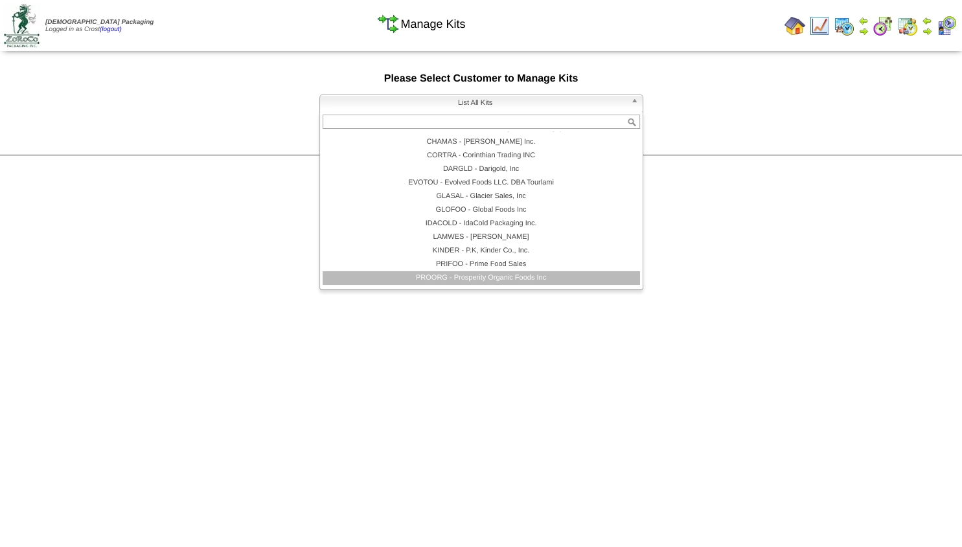
click at [470, 280] on li "PROORG - Prosperity Organic Foods Inc" at bounding box center [481, 278] width 317 height 14
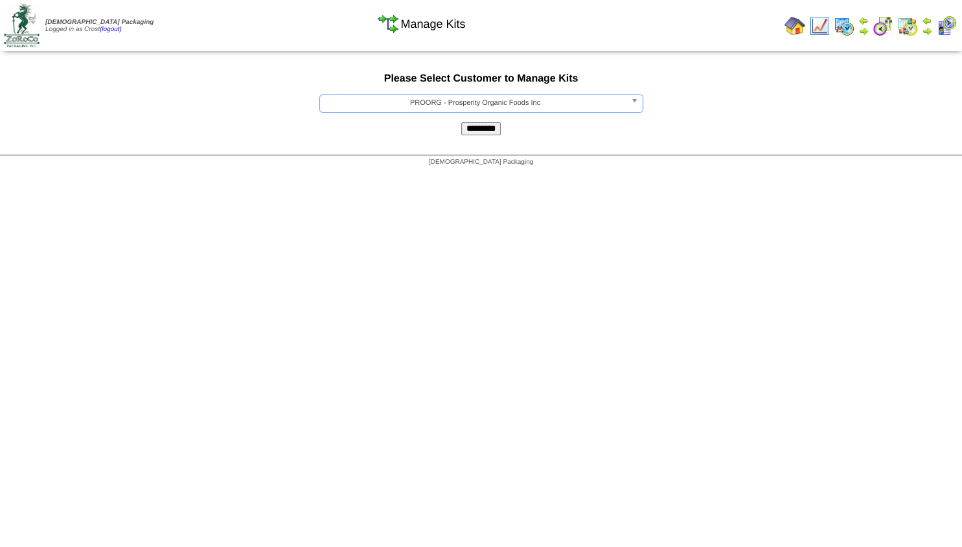
click at [492, 135] on input "*********" at bounding box center [481, 128] width 40 height 13
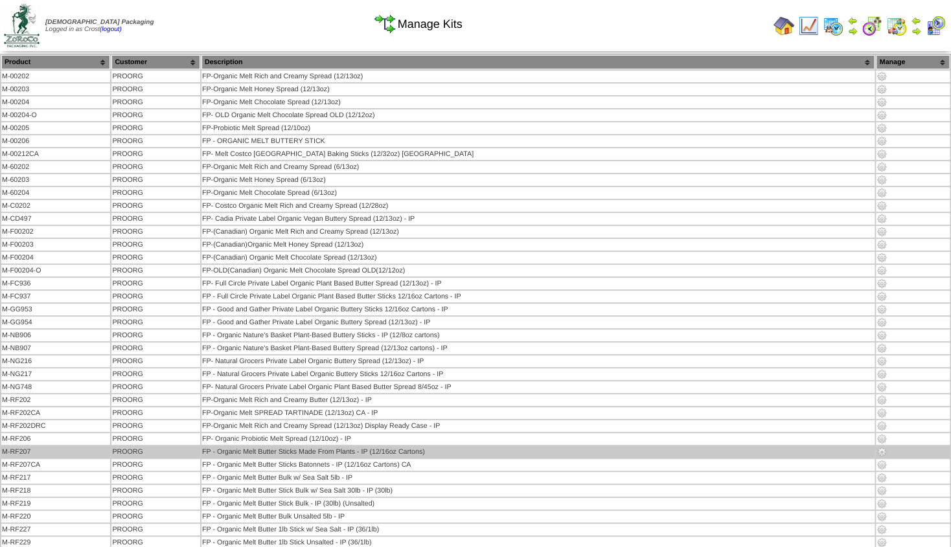
click at [881, 453] on img at bounding box center [882, 452] width 10 height 10
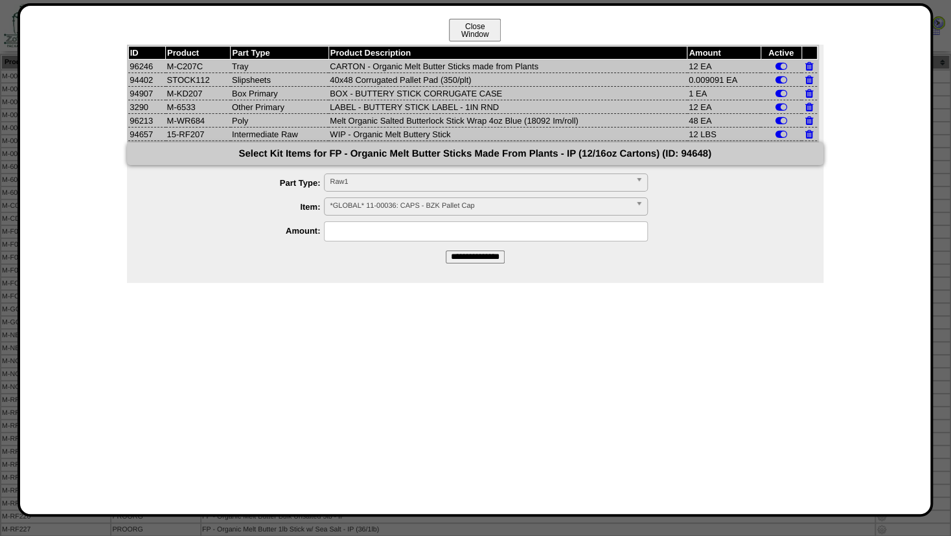
click at [465, 29] on button "Close Window" at bounding box center [475, 30] width 52 height 23
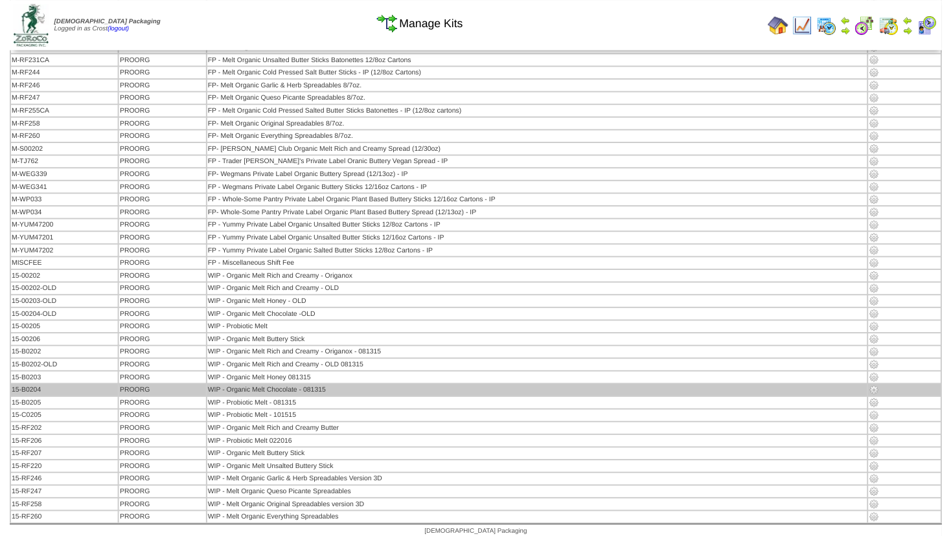
scroll to position [507, 0]
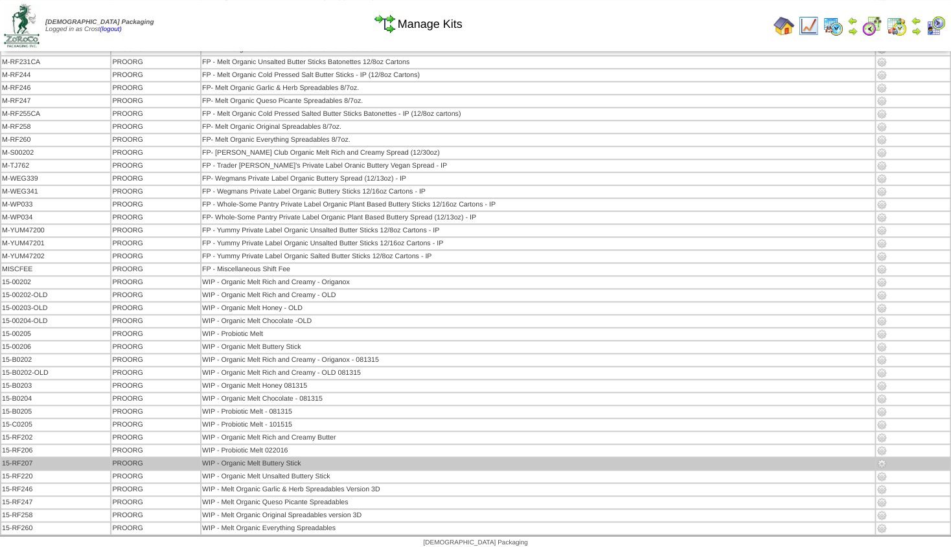
click at [880, 463] on img at bounding box center [882, 464] width 10 height 10
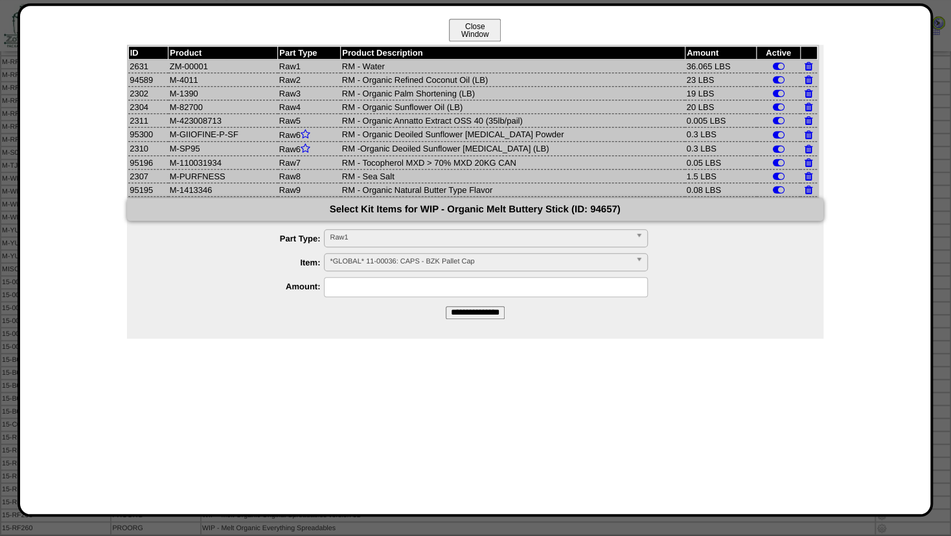
click at [477, 29] on button "Close Window" at bounding box center [475, 30] width 52 height 23
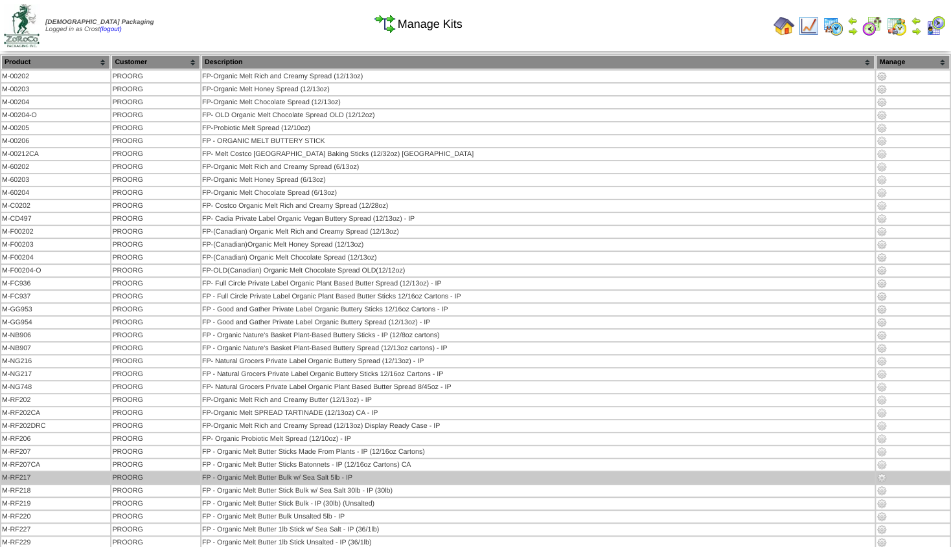
click at [881, 478] on img at bounding box center [882, 478] width 10 height 10
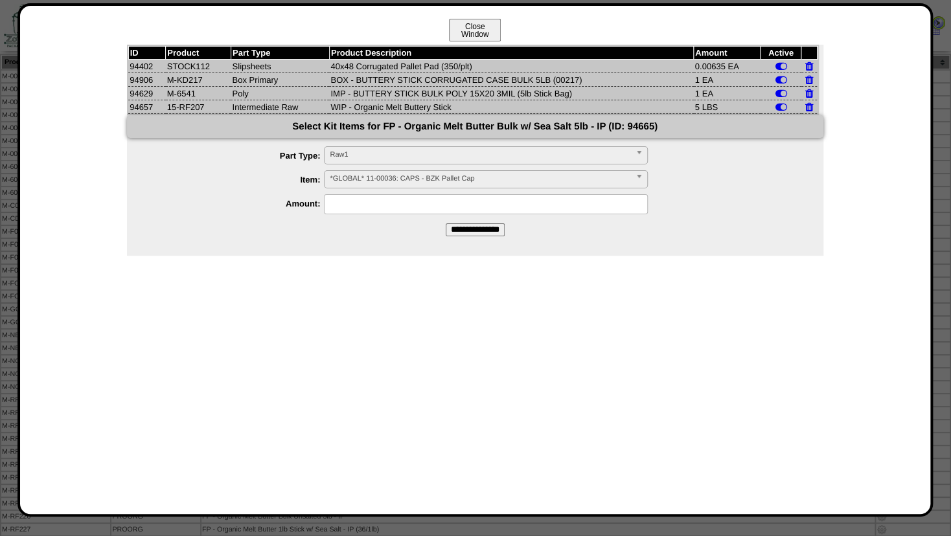
click at [464, 27] on button "Close Window" at bounding box center [475, 30] width 52 height 23
click at [466, 33] on button "Close Window" at bounding box center [475, 30] width 52 height 23
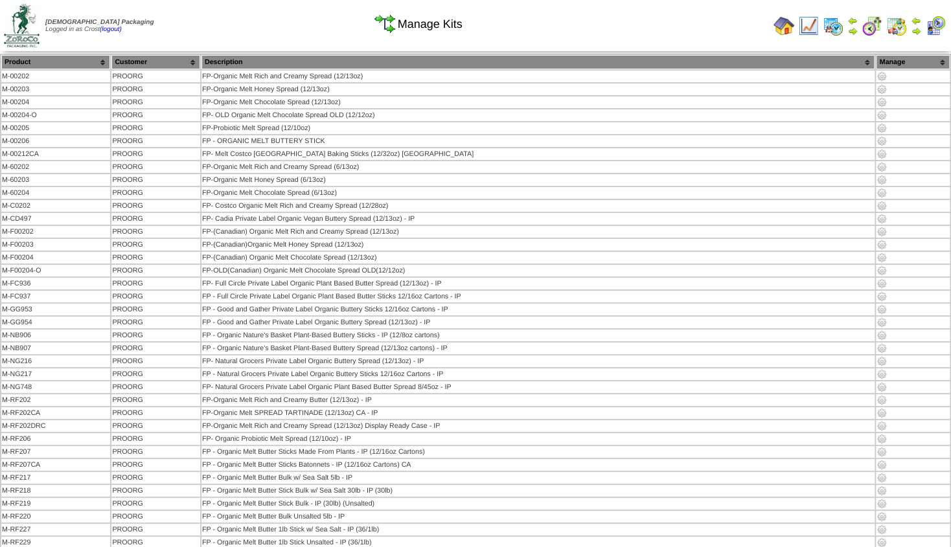
click at [780, 28] on img at bounding box center [784, 26] width 21 height 21
